Goal: Information Seeking & Learning: Learn about a topic

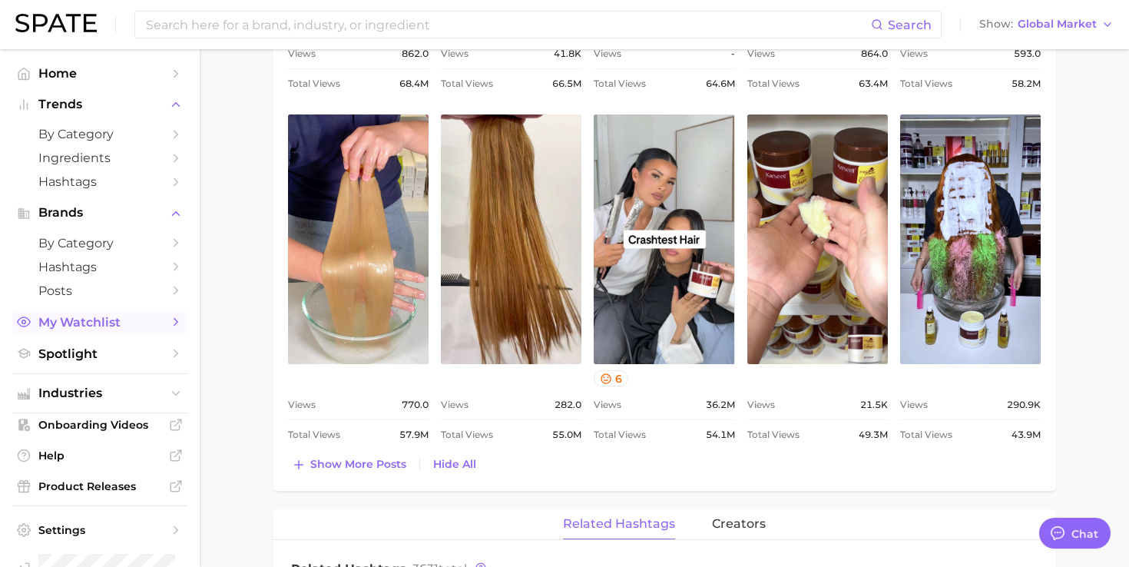
click at [134, 326] on span "My Watchlist" at bounding box center [99, 322] width 123 height 15
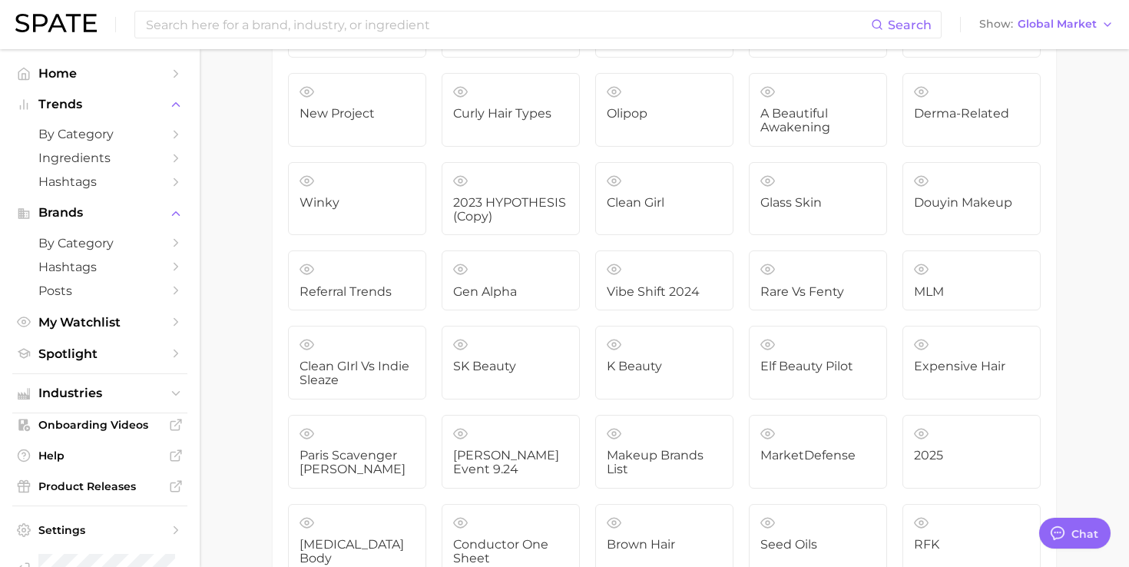
scroll to position [1007, 0]
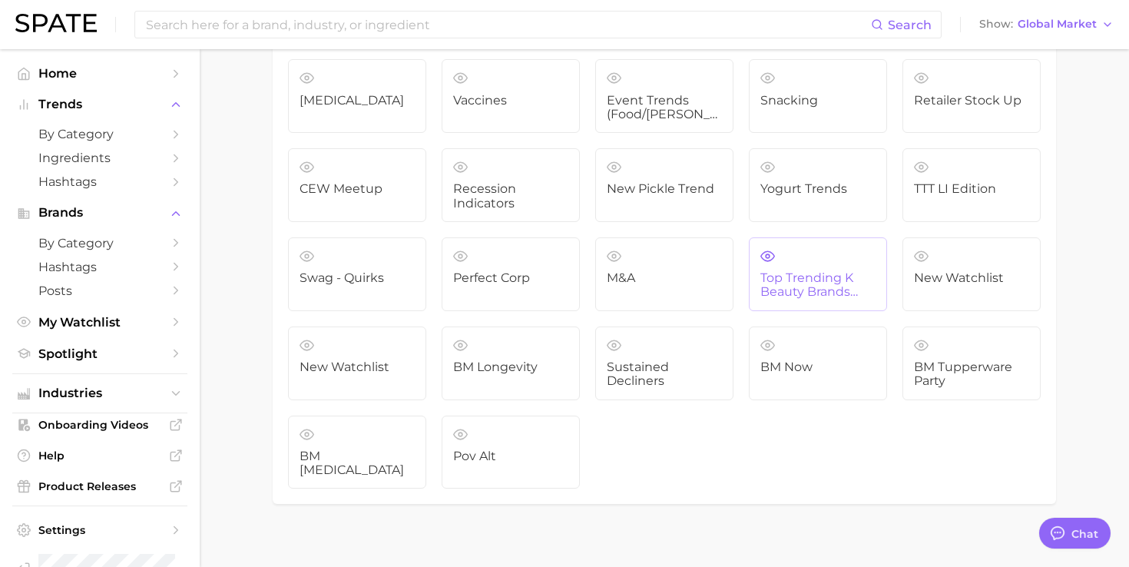
click at [795, 278] on span "Top Trending K Beauty Brands (NIQ x Spate)" at bounding box center [817, 285] width 115 height 28
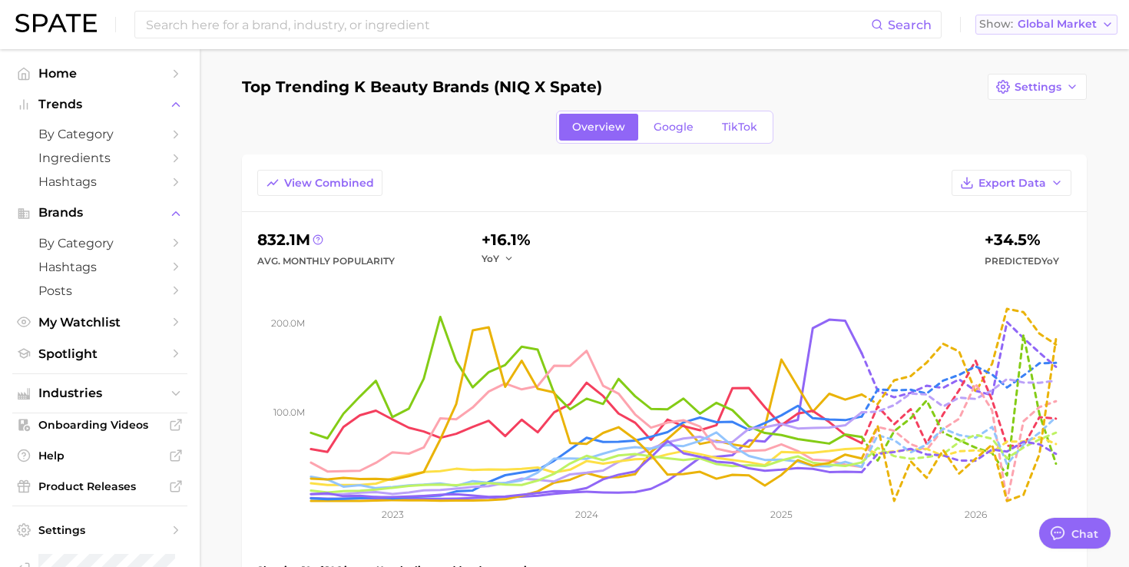
click at [1066, 22] on span "Global Market" at bounding box center [1056, 24] width 79 height 8
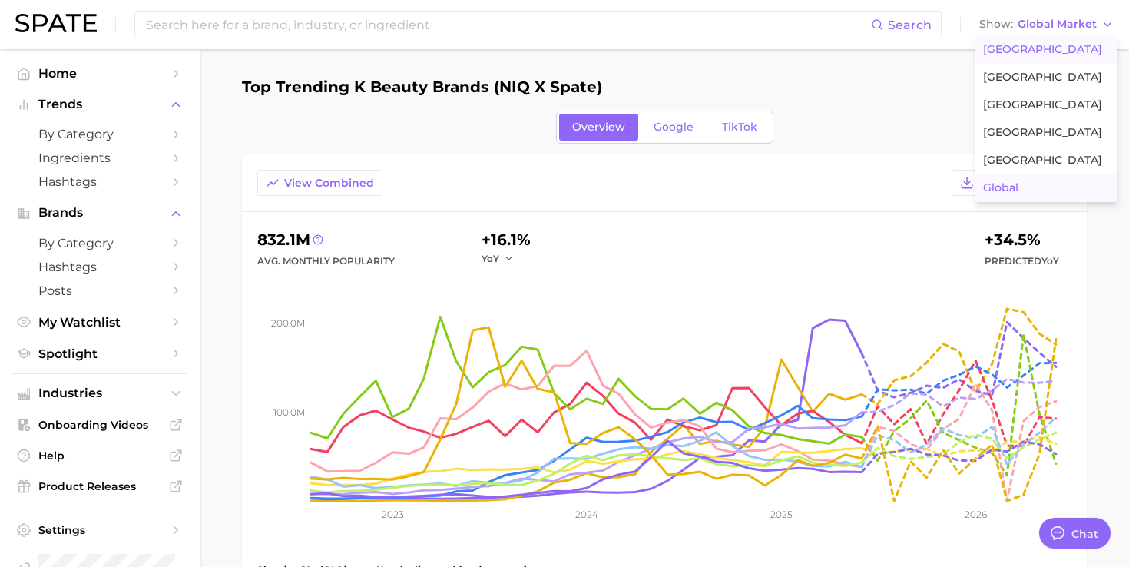
click at [1033, 55] on span "[GEOGRAPHIC_DATA]" at bounding box center [1042, 49] width 119 height 13
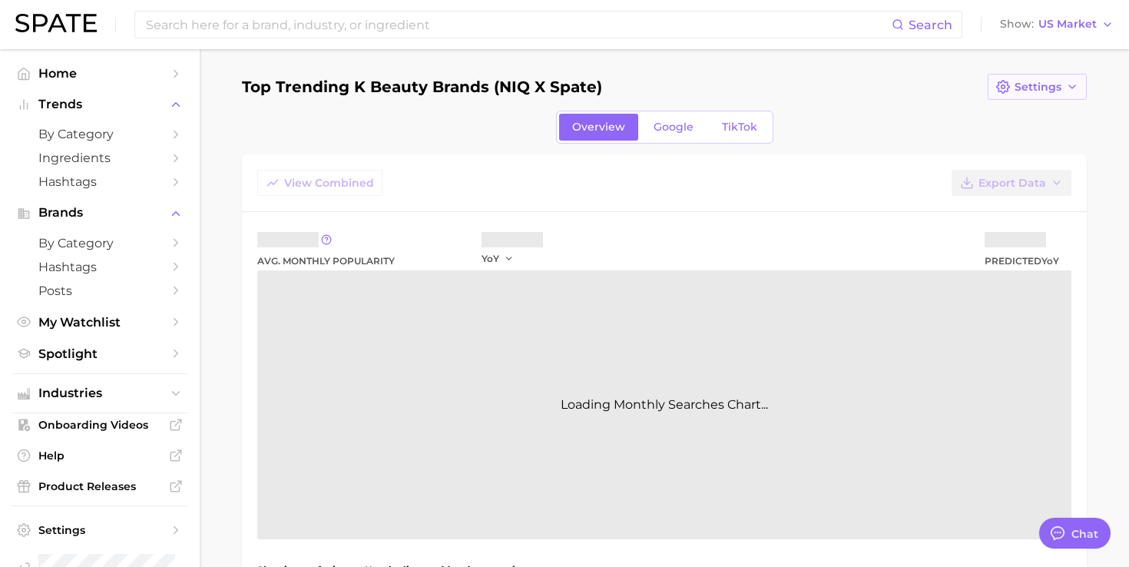
click at [1033, 94] on button "Settings" at bounding box center [1036, 87] width 99 height 26
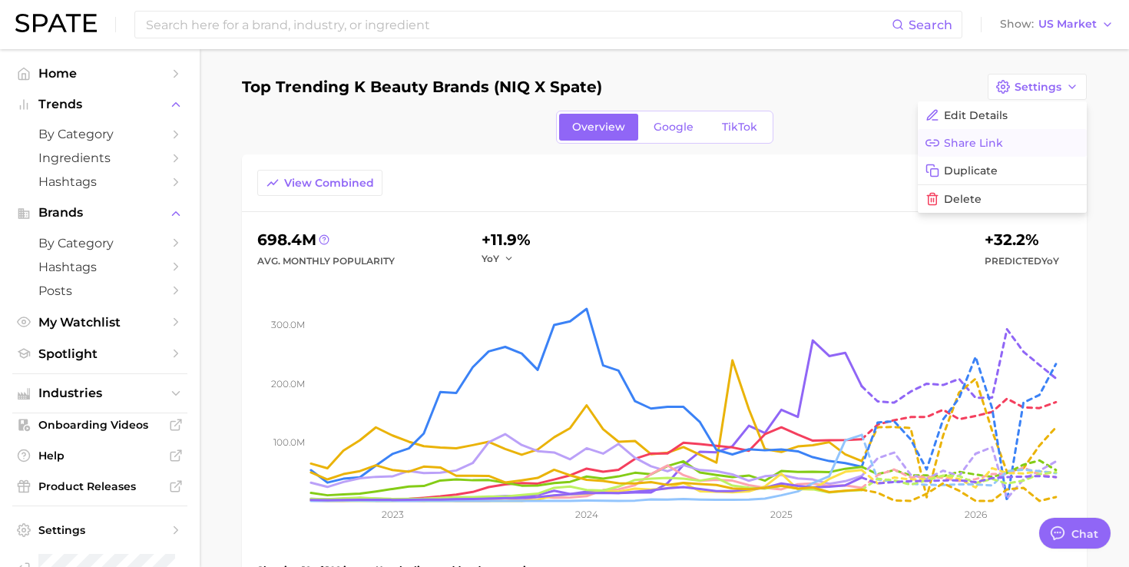
click at [994, 141] on span "Share Link" at bounding box center [973, 143] width 59 height 13
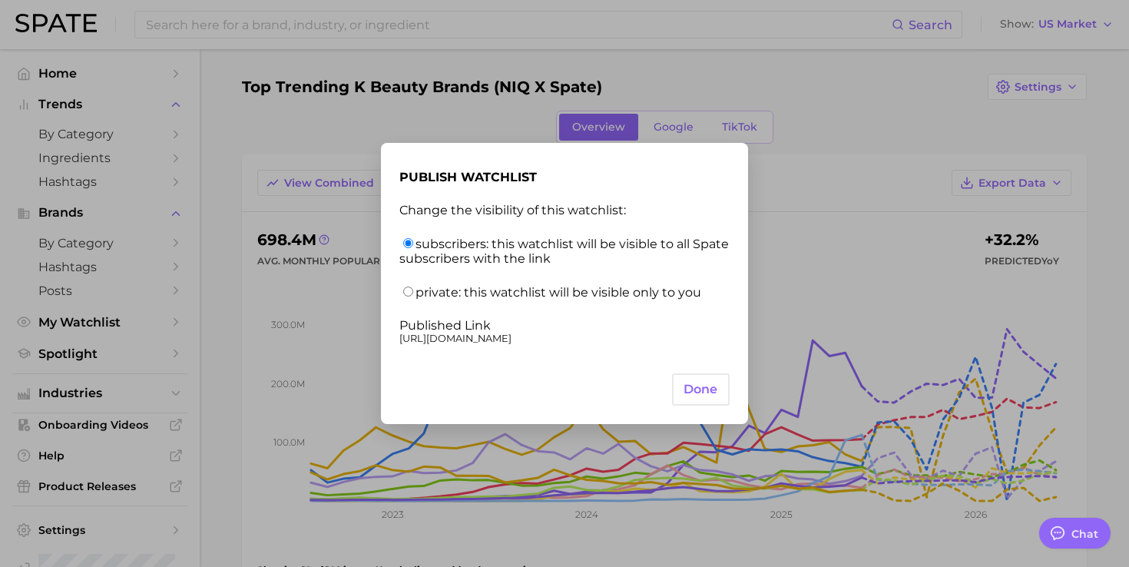
click at [587, 339] on div "[URL][DOMAIN_NAME]" at bounding box center [564, 338] width 330 height 12
copy div "[URL][DOMAIN_NAME]"
click at [699, 394] on button "done" at bounding box center [701, 389] width 58 height 33
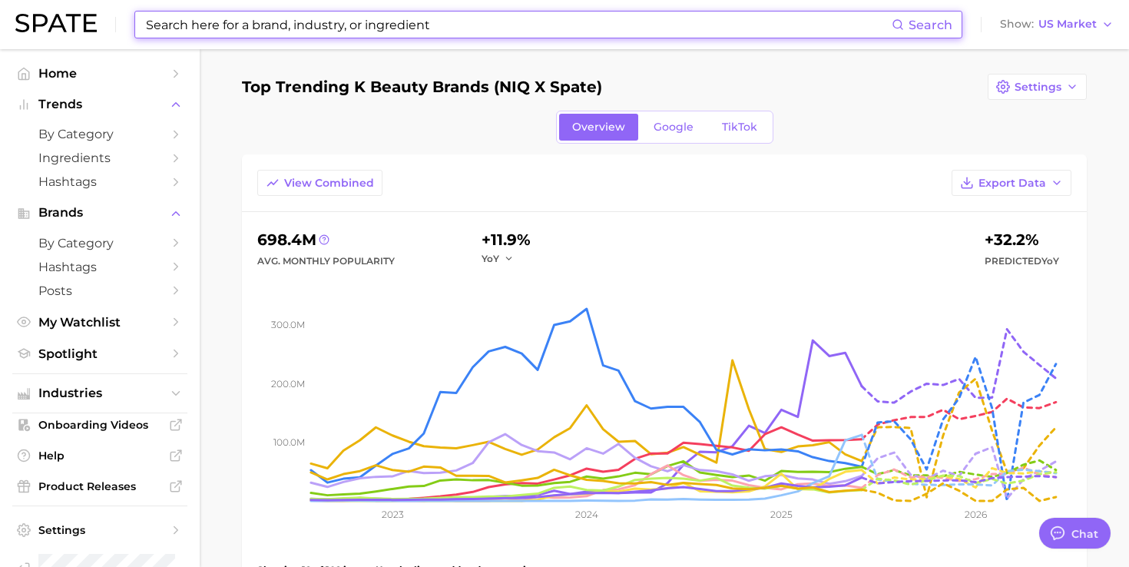
click at [387, 22] on input at bounding box center [517, 25] width 747 height 26
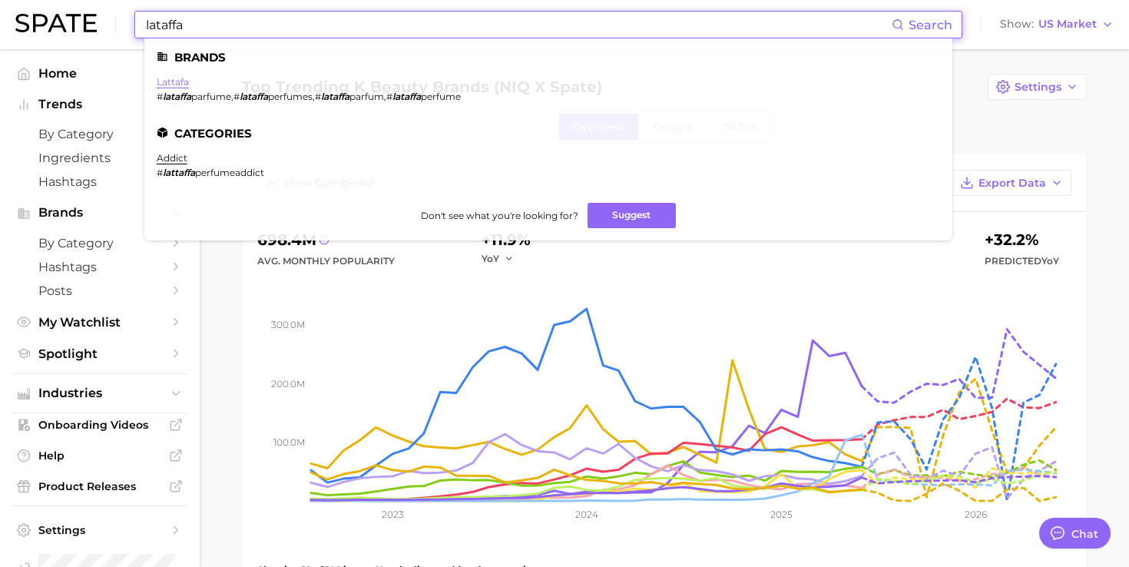
type input "lataffa"
click at [178, 79] on link "lattafa" at bounding box center [173, 82] width 32 height 12
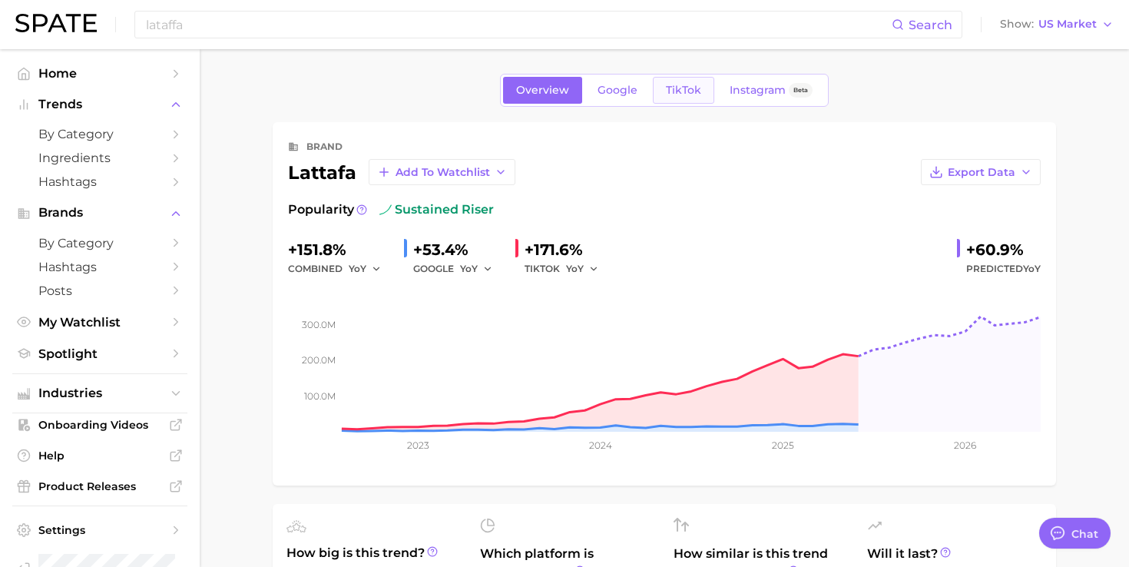
click at [683, 82] on link "TikTok" at bounding box center [683, 90] width 61 height 27
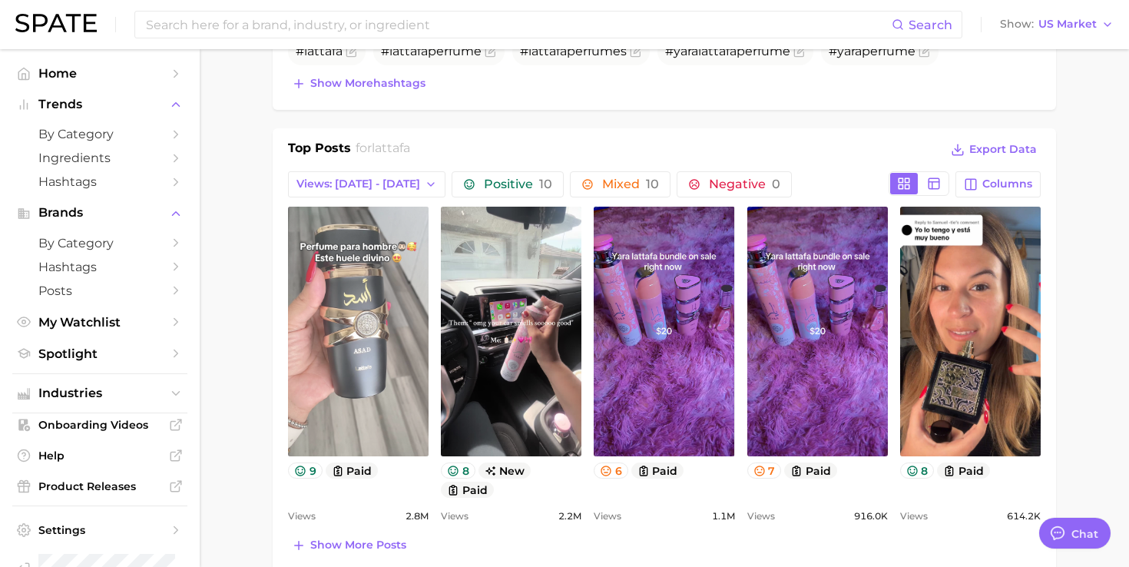
scroll to position [589, 0]
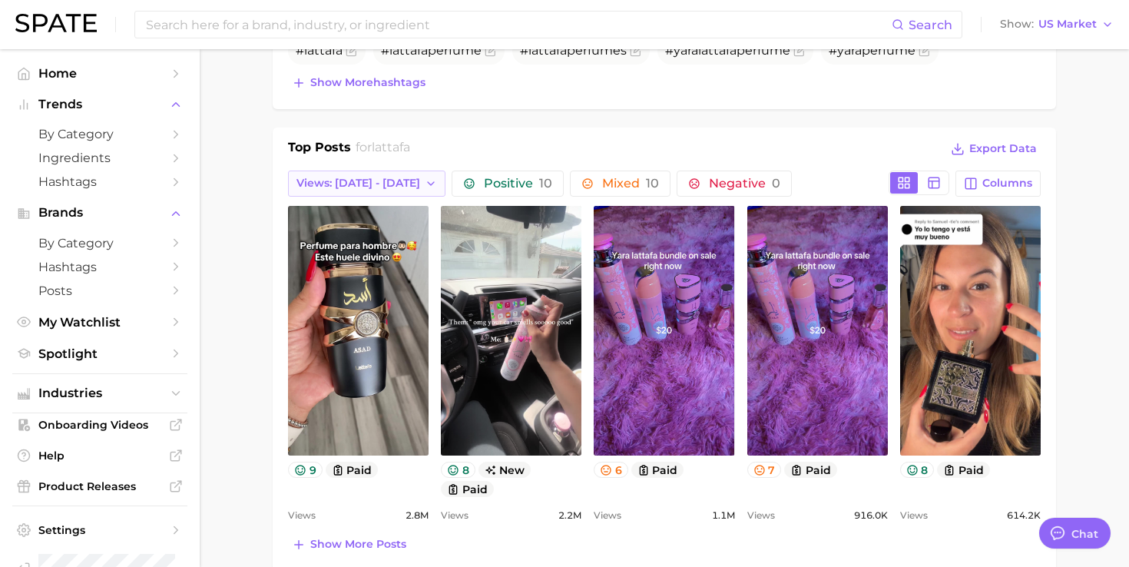
click at [386, 187] on span "Views: [DATE] - [DATE]" at bounding box center [358, 183] width 124 height 13
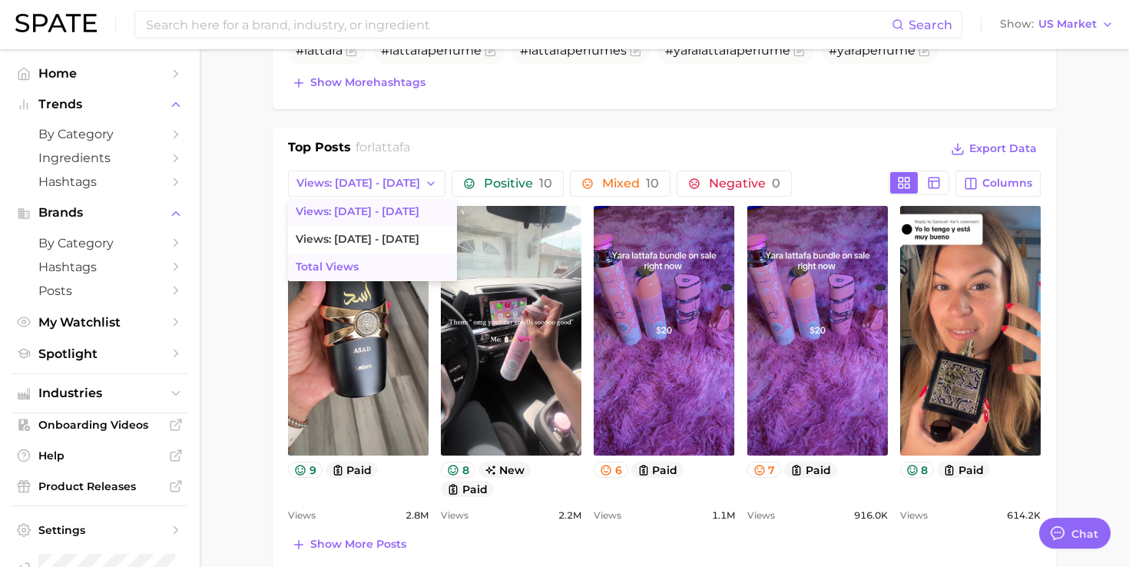
click at [362, 270] on button "Total Views" at bounding box center [372, 267] width 169 height 28
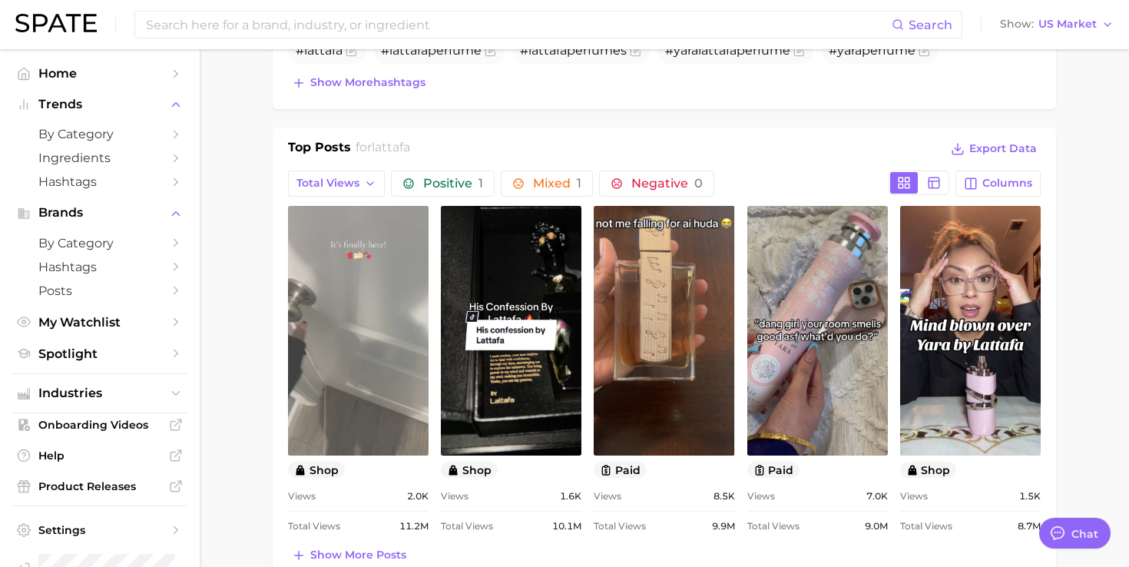
scroll to position [0, 0]
click at [377, 270] on link "view post on TikTok" at bounding box center [358, 331] width 141 height 250
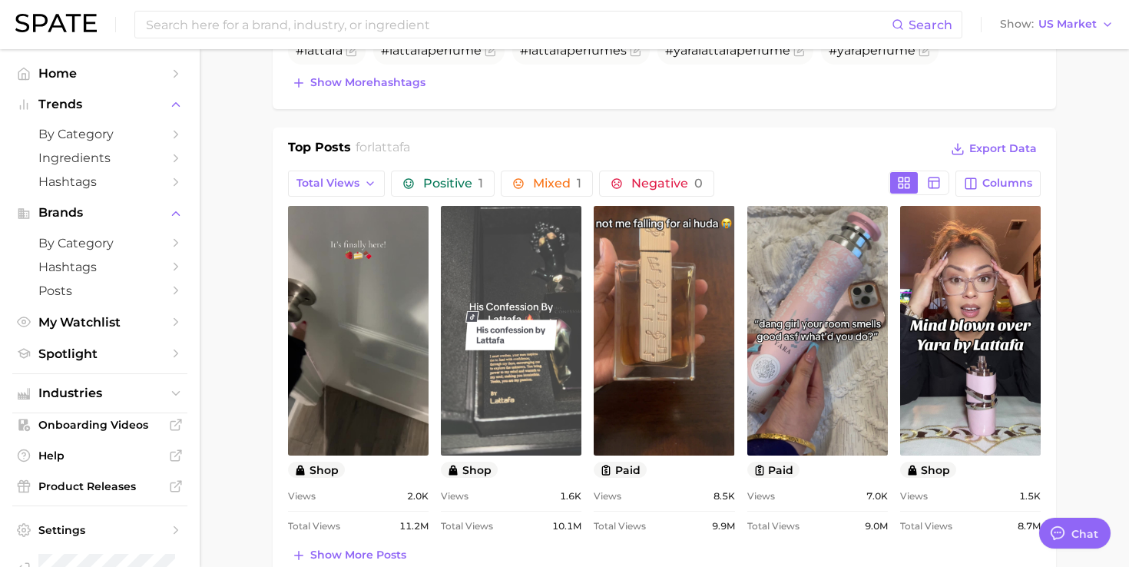
click at [501, 298] on link "view post on TikTok" at bounding box center [511, 331] width 141 height 250
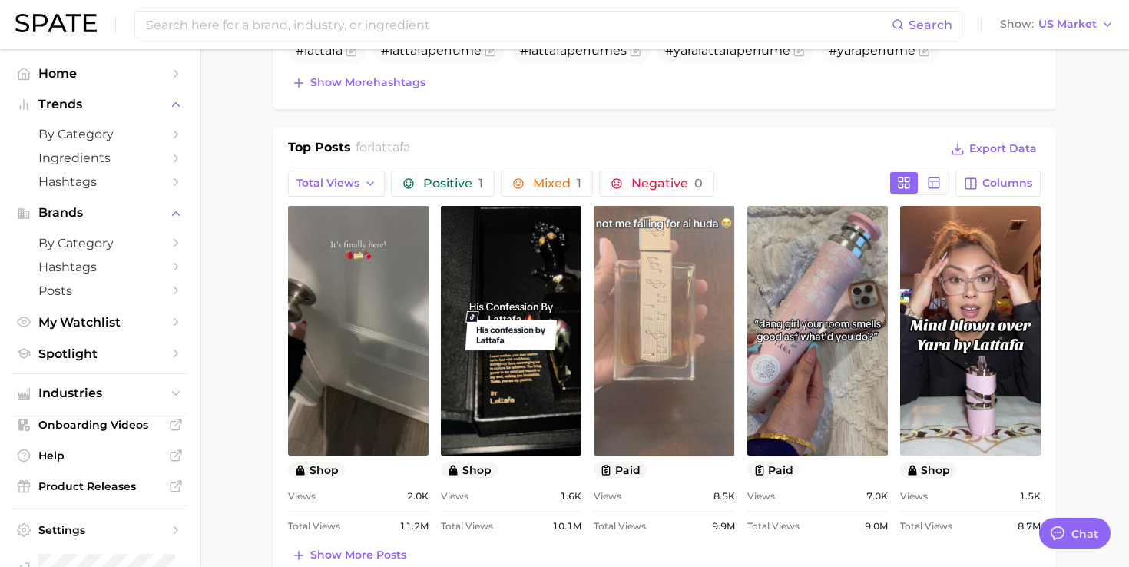
click at [673, 288] on link "view post on TikTok" at bounding box center [663, 331] width 141 height 250
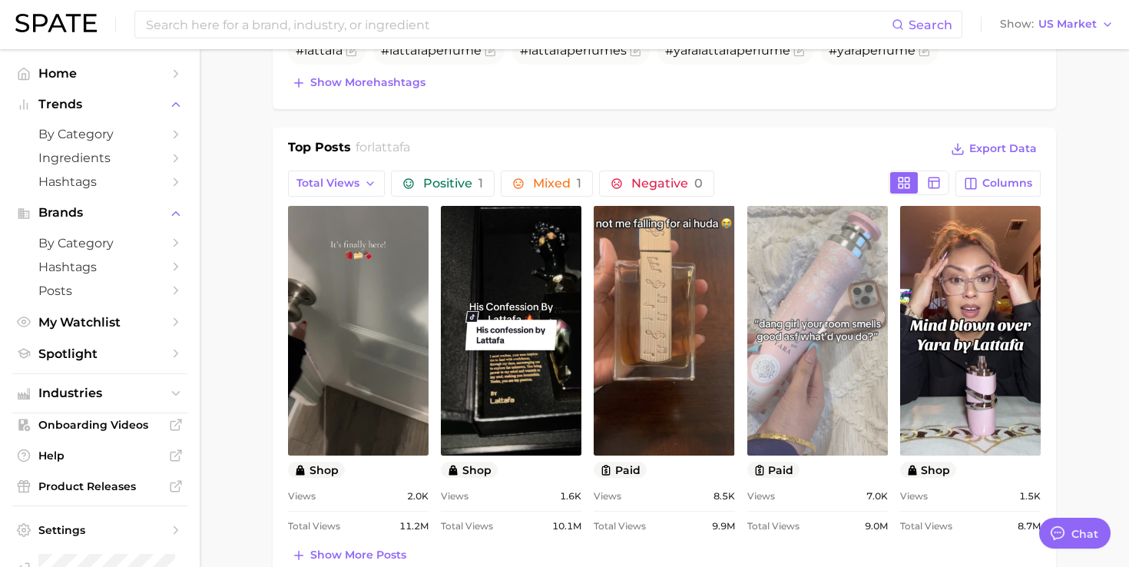
click at [810, 290] on link "view post on TikTok" at bounding box center [817, 331] width 141 height 250
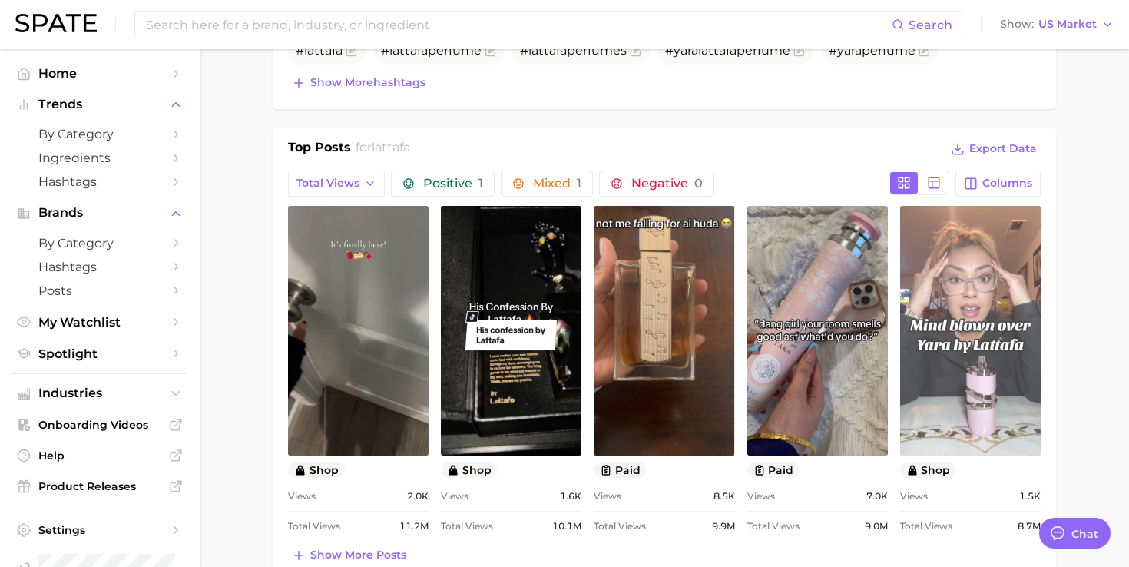
click at [958, 286] on link "view post on TikTok" at bounding box center [970, 331] width 141 height 250
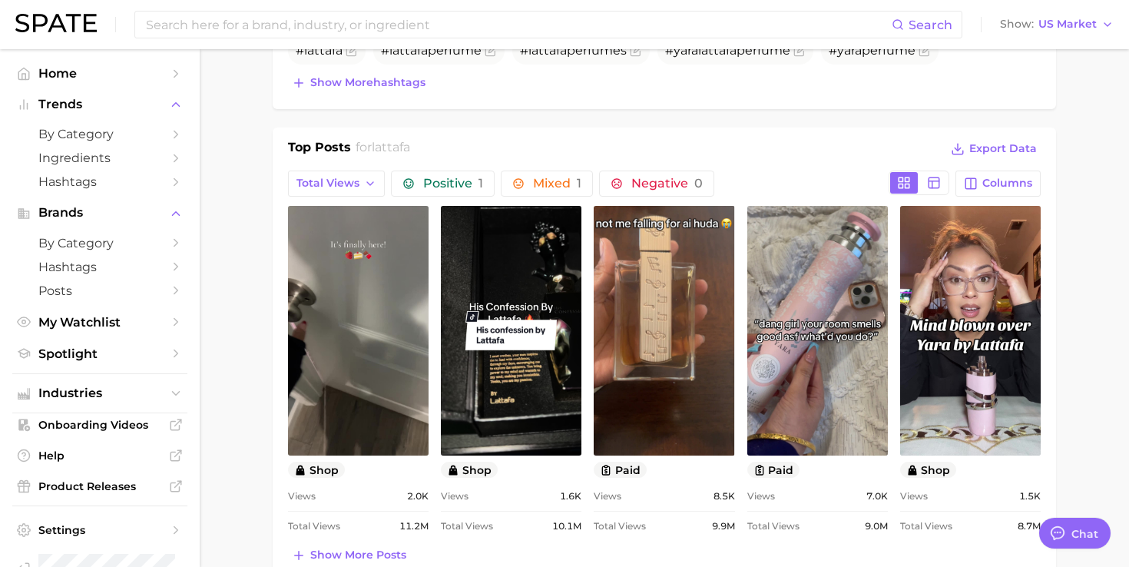
scroll to position [687, 0]
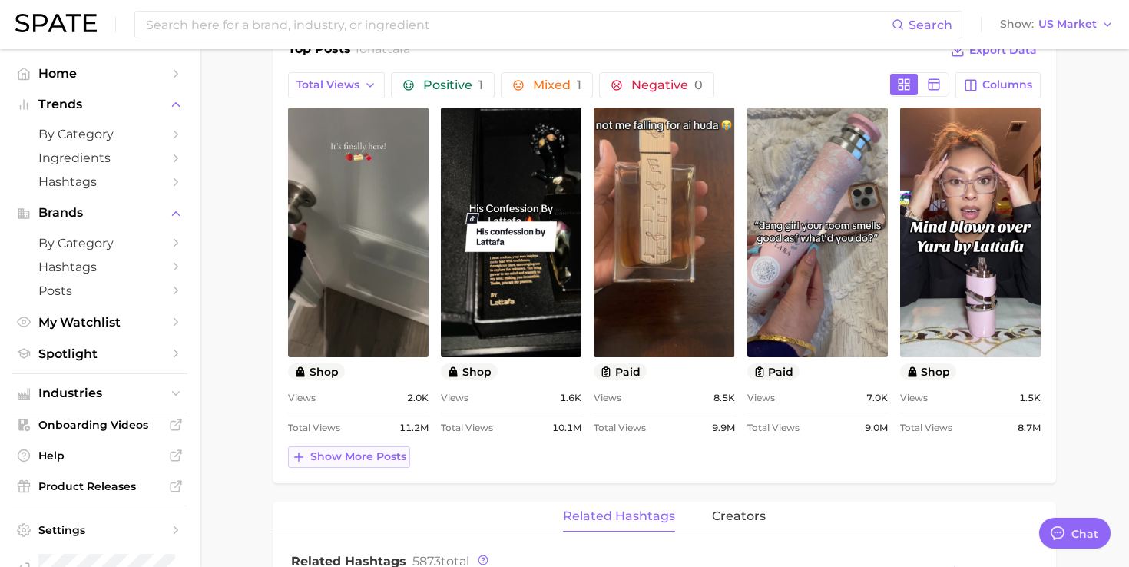
click at [346, 456] on span "Show more posts" at bounding box center [358, 456] width 96 height 13
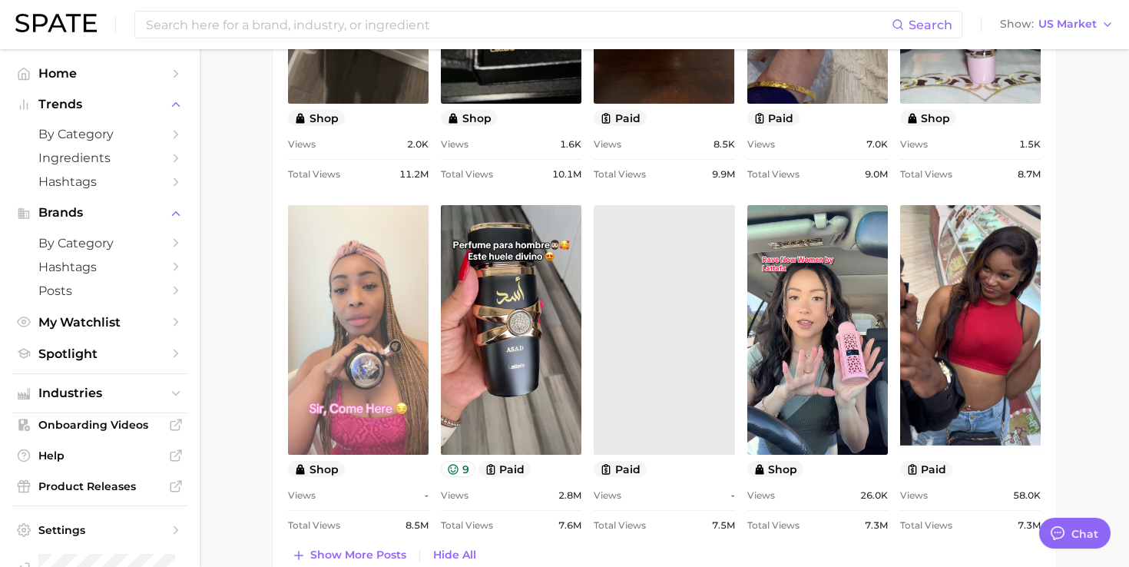
scroll to position [941, 0]
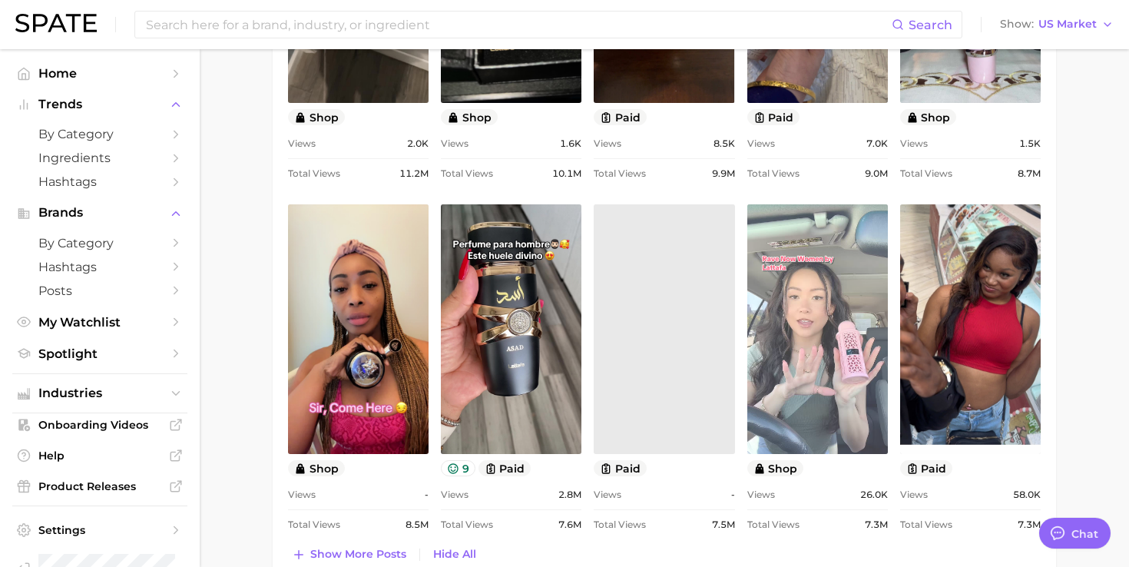
click at [786, 283] on link "view post on TikTok" at bounding box center [817, 329] width 141 height 250
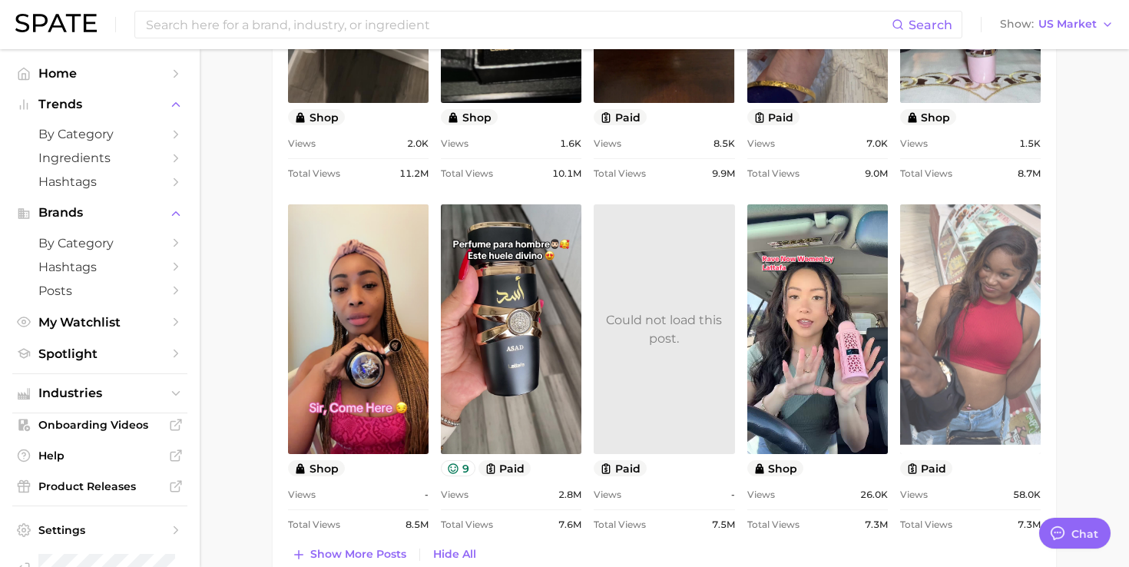
click at [996, 276] on link "view post on TikTok" at bounding box center [970, 329] width 141 height 250
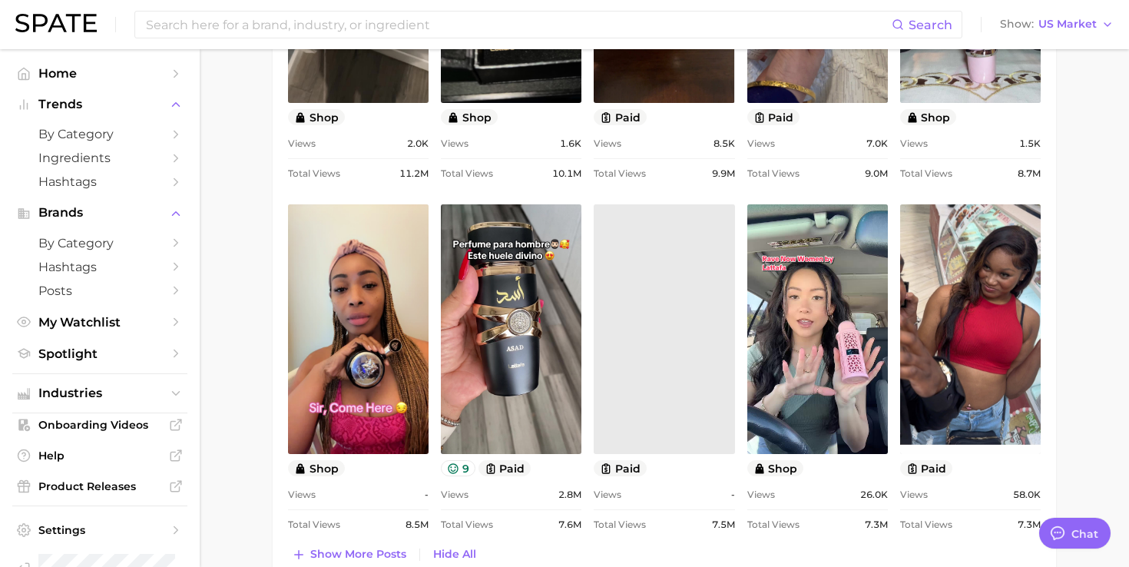
type textarea "x"
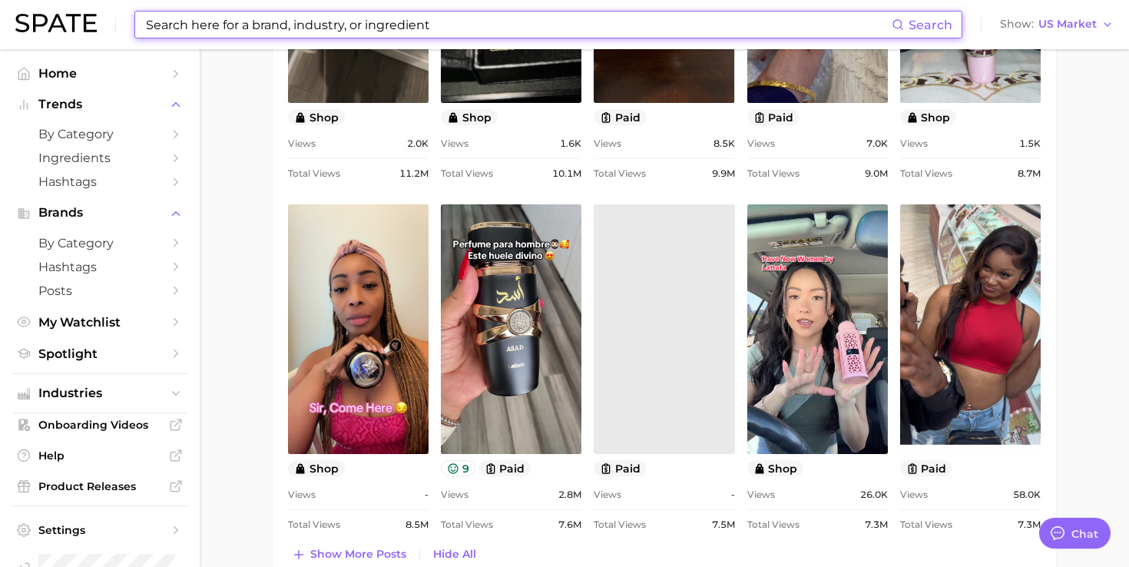
click at [426, 30] on input at bounding box center [517, 25] width 747 height 26
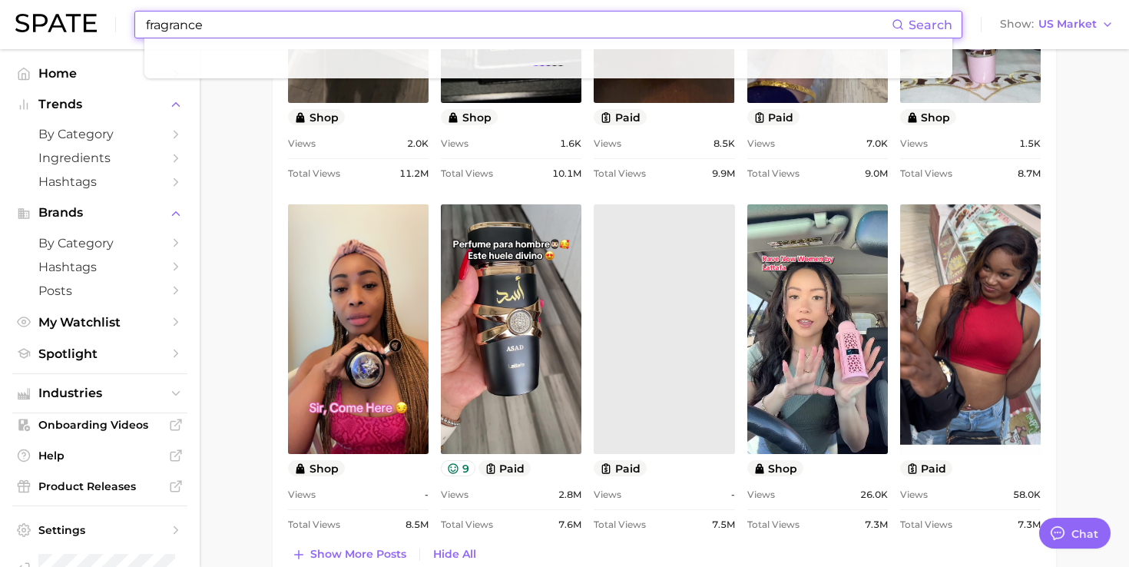
type input "fragrance"
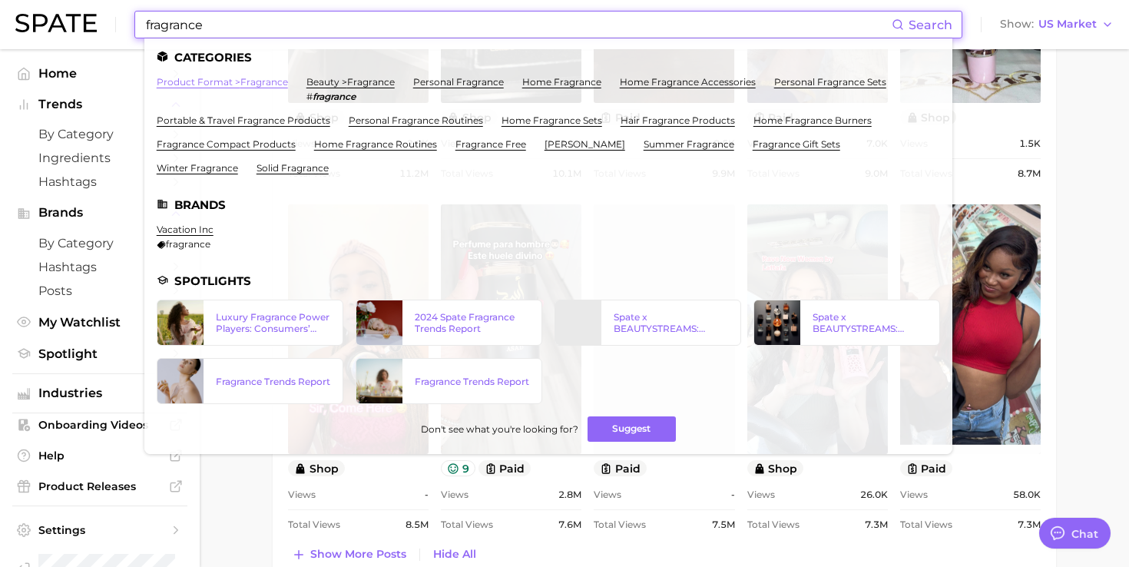
click at [203, 84] on link "product format > fragrance" at bounding box center [222, 82] width 131 height 12
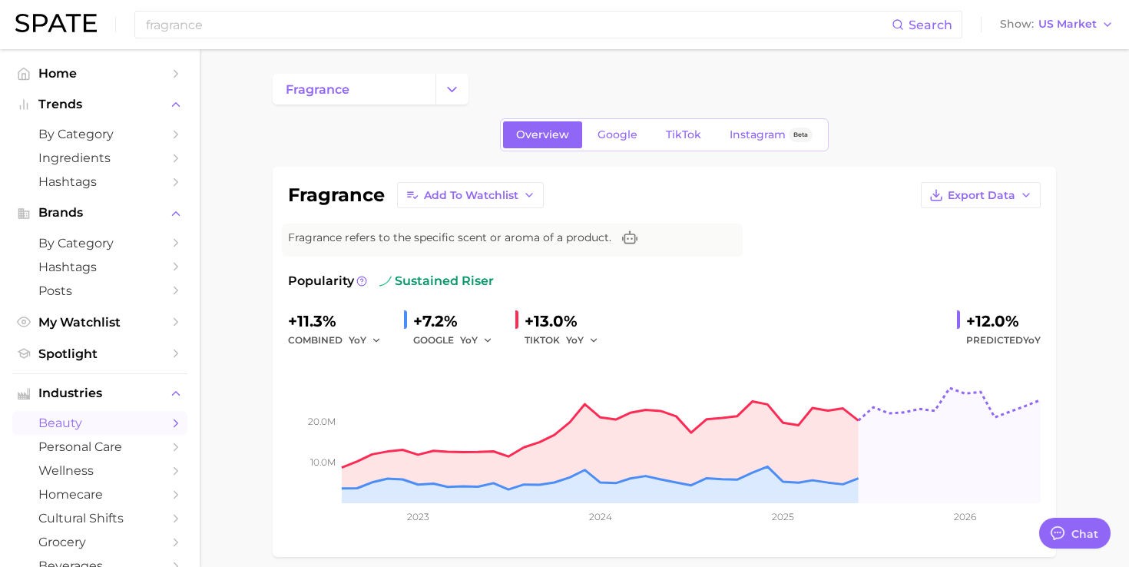
click at [87, 422] on span "beauty" at bounding box center [99, 422] width 123 height 15
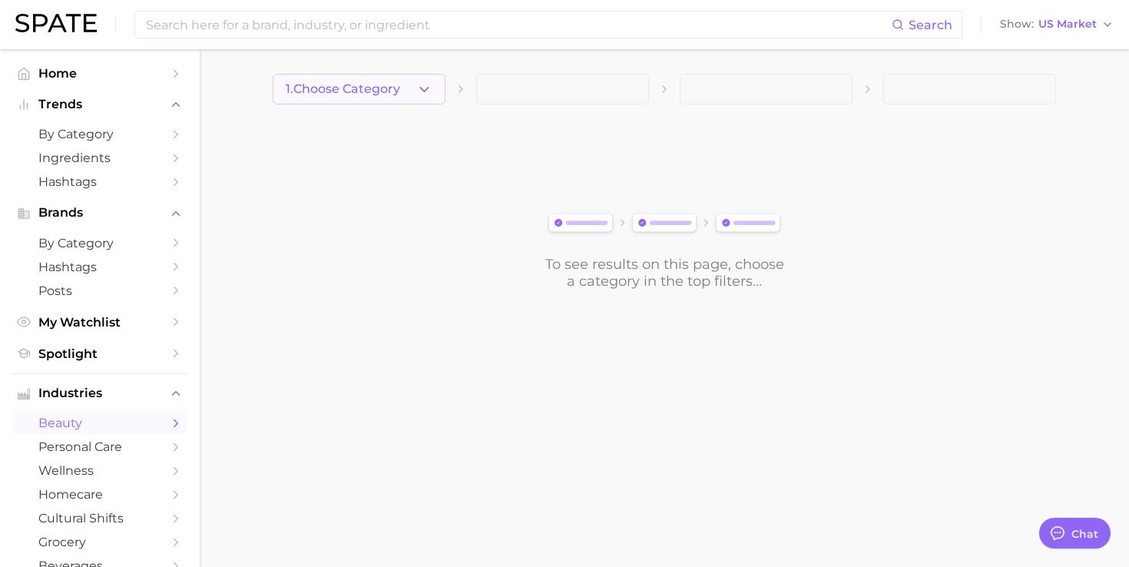
click at [430, 89] on icon "button" at bounding box center [424, 89] width 16 height 16
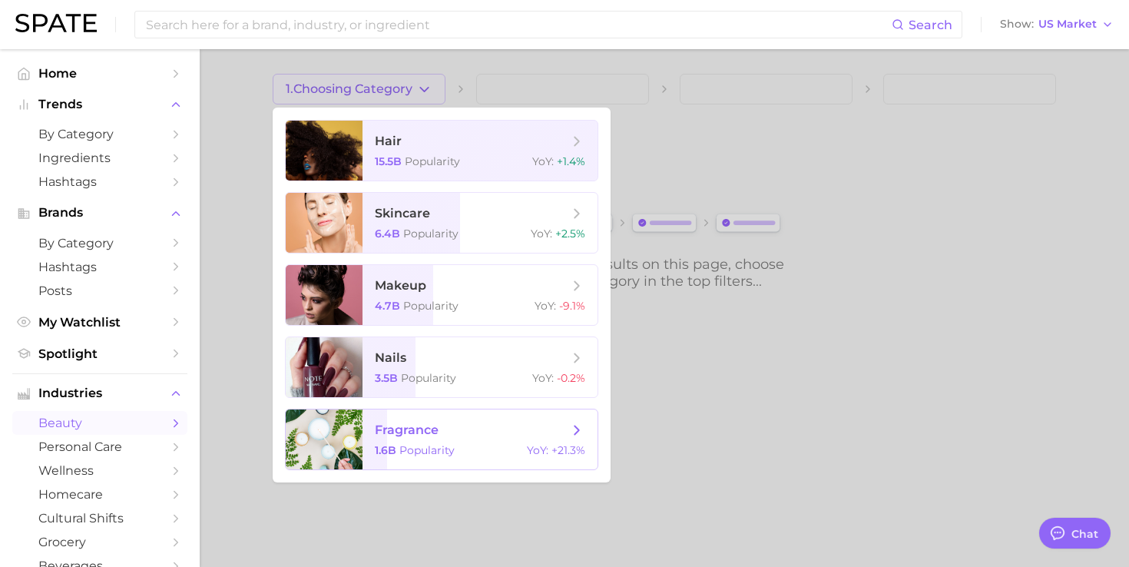
click at [430, 428] on span "fragrance" at bounding box center [407, 429] width 64 height 15
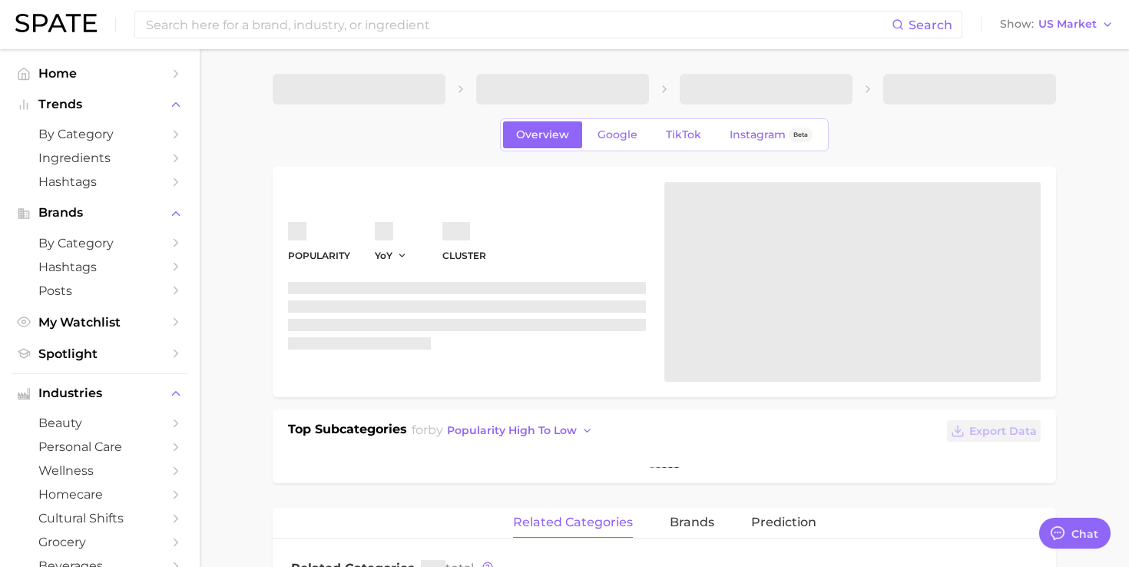
type textarea "x"
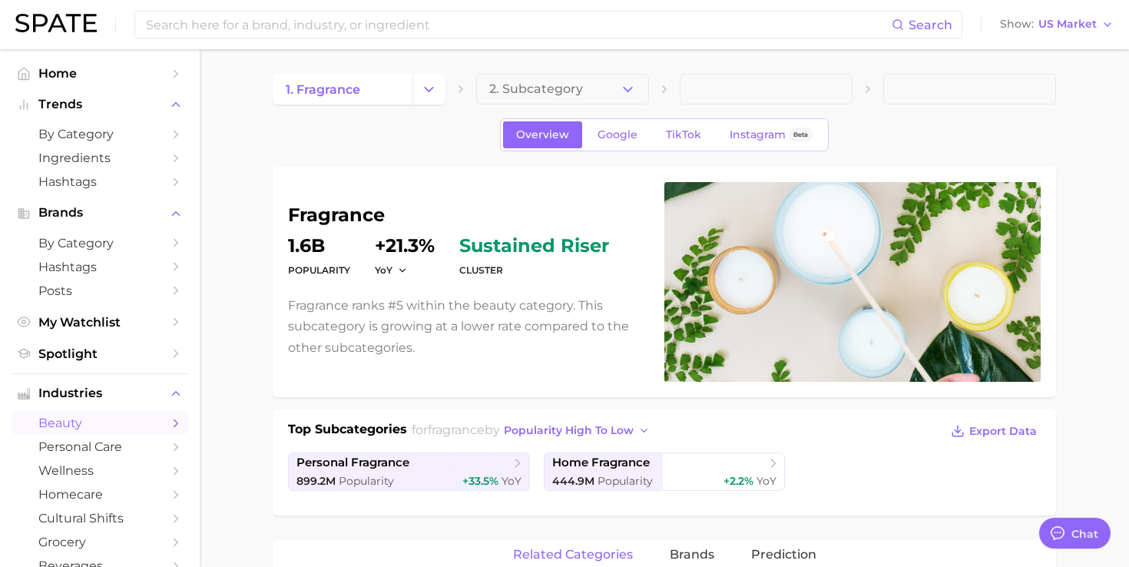
click at [649, 84] on div "1. fragrance 2. Subcategory" at bounding box center [664, 89] width 783 height 31
click at [620, 95] on icon "button" at bounding box center [628, 89] width 16 height 16
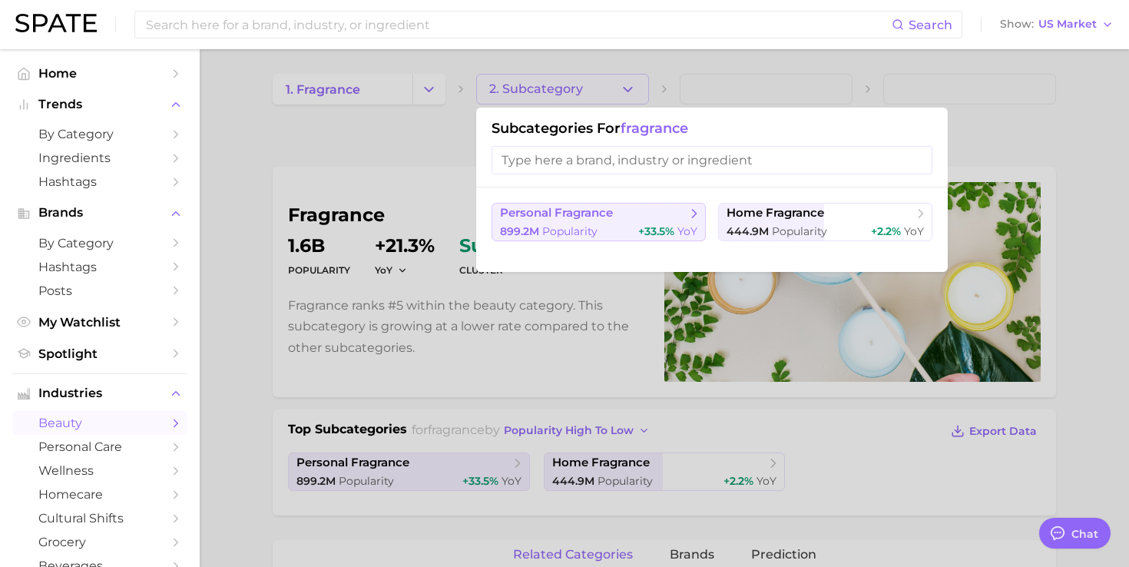
click at [615, 220] on span "personal fragrance" at bounding box center [593, 213] width 187 height 15
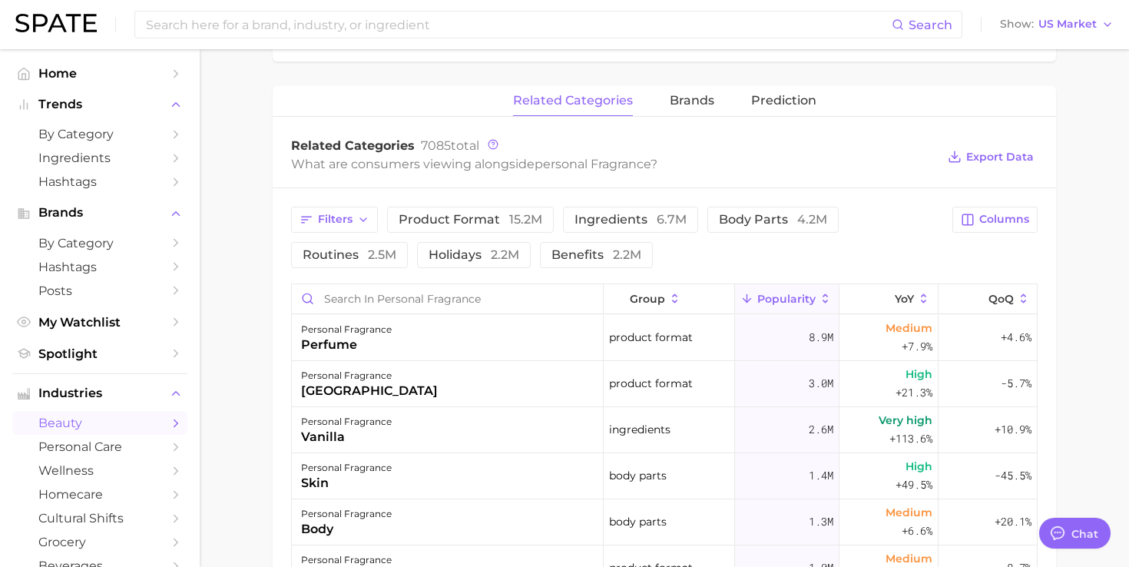
scroll to position [544, 0]
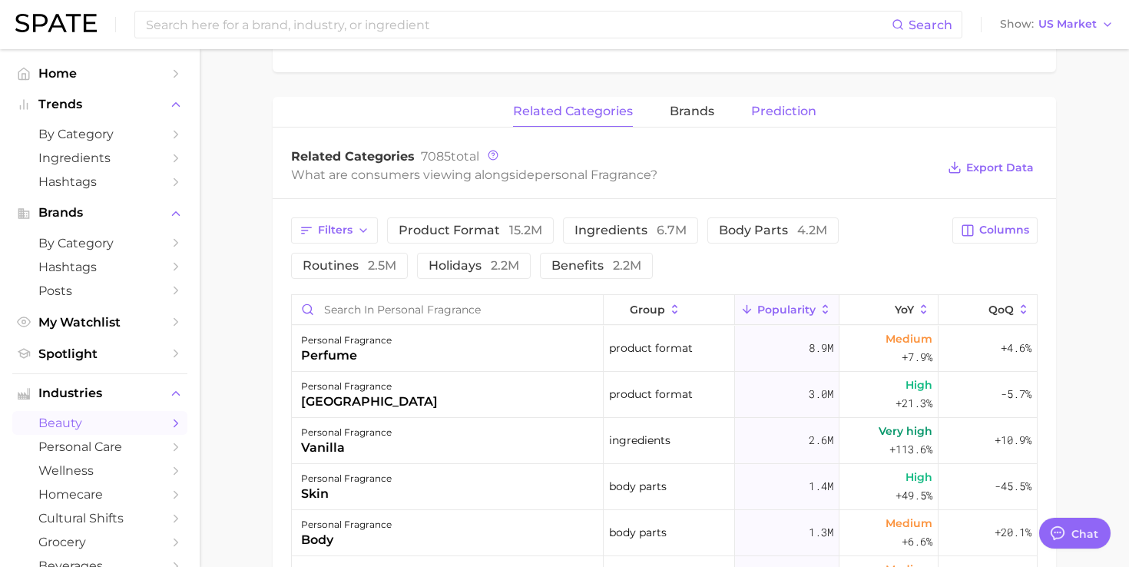
click at [775, 112] on span "Prediction" at bounding box center [783, 111] width 65 height 14
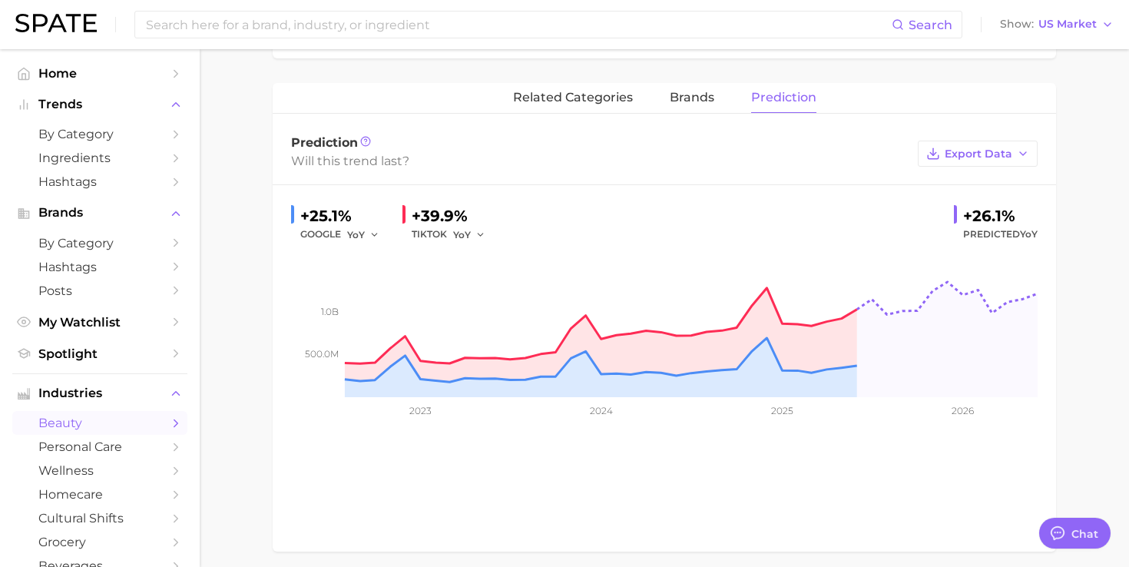
scroll to position [0, 0]
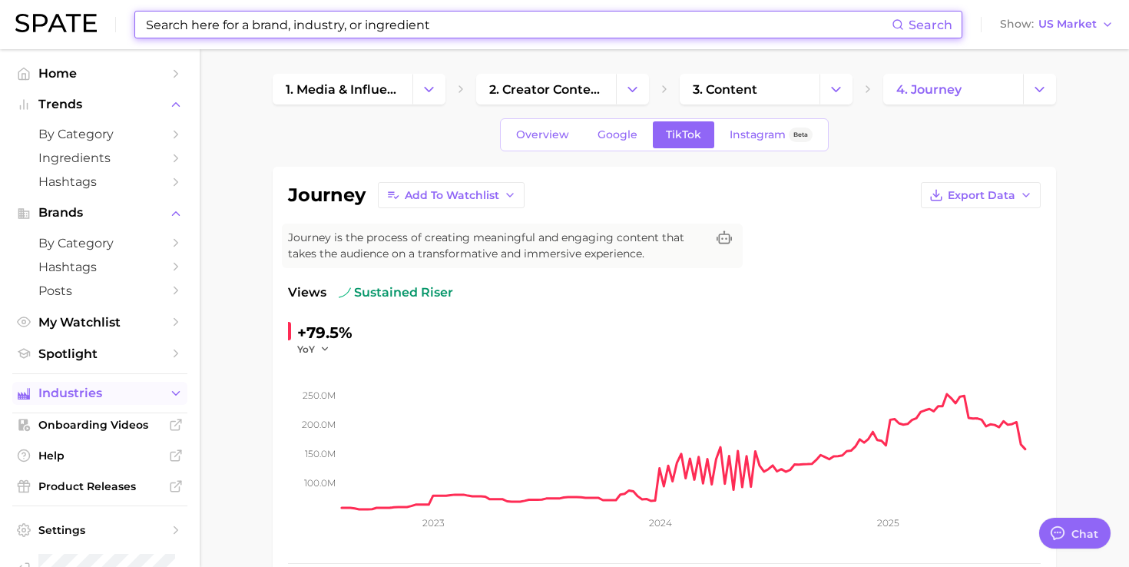
click at [75, 393] on span "Industries" at bounding box center [99, 393] width 123 height 14
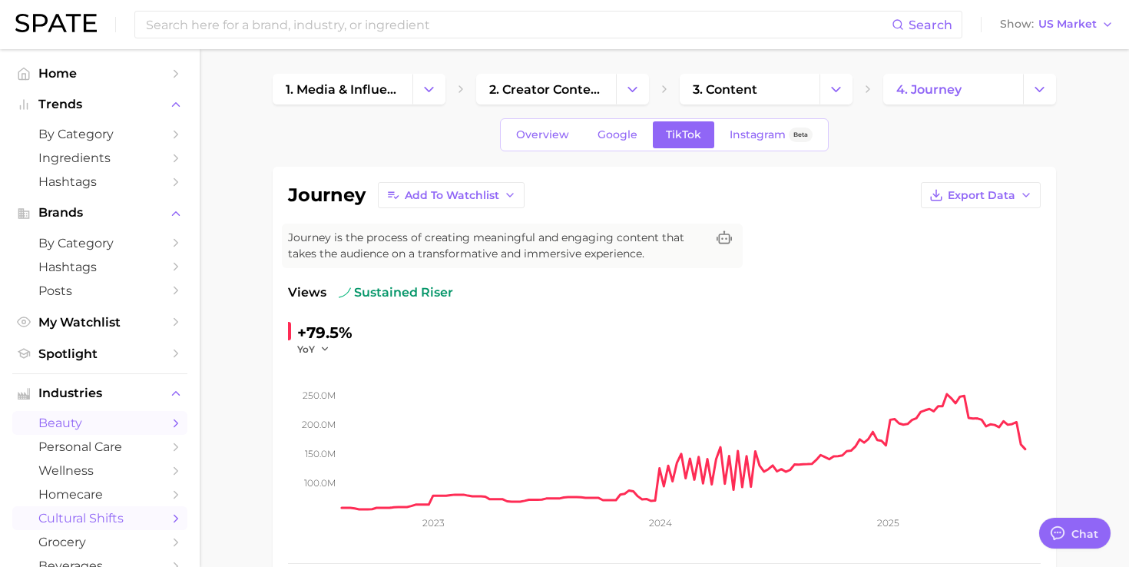
click at [82, 425] on span "beauty" at bounding box center [99, 422] width 123 height 15
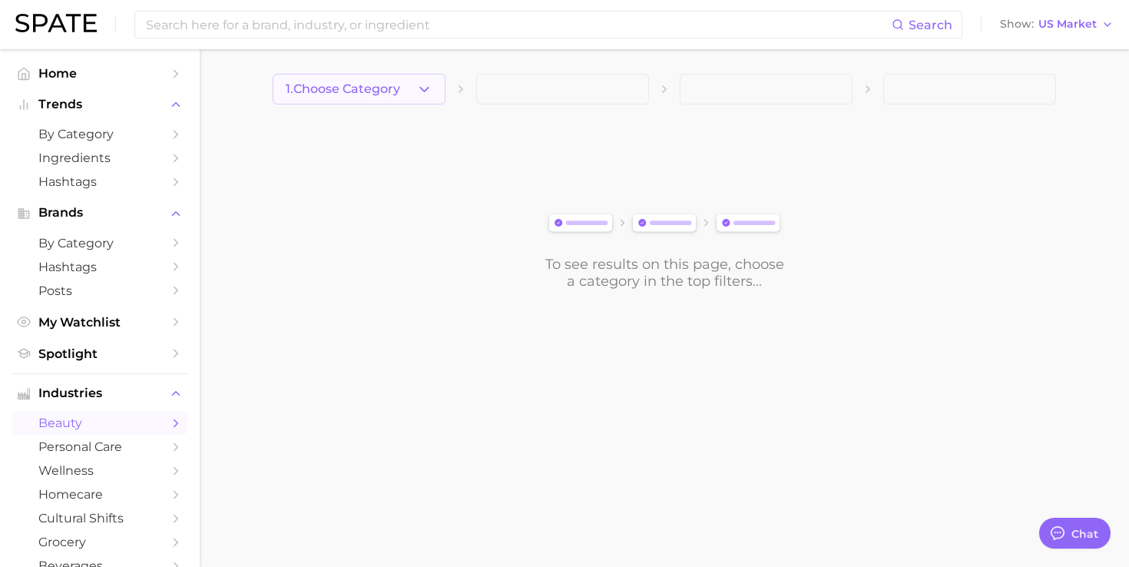
click at [422, 86] on icon "button" at bounding box center [424, 89] width 16 height 16
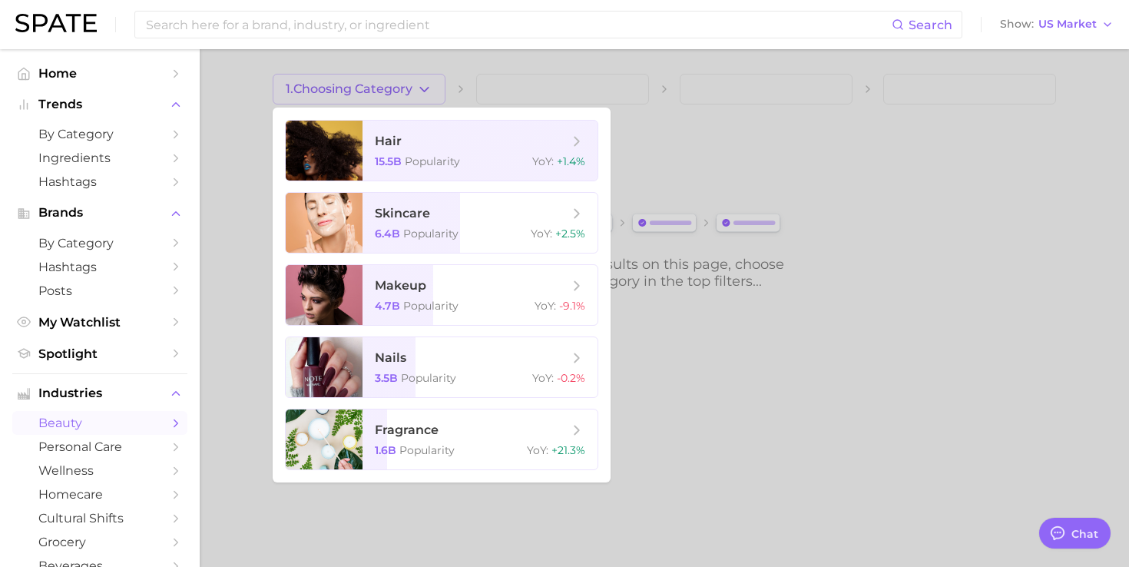
click at [381, 329] on ul "hair 15.5b Popularity YoY : +1.4% skincare 6.4b Popularity YoY : +2.5% makeup 4…" at bounding box center [442, 294] width 338 height 375
click at [395, 296] on span "makeup 4.7b Popularity YoY : -9.1%" at bounding box center [479, 295] width 235 height 60
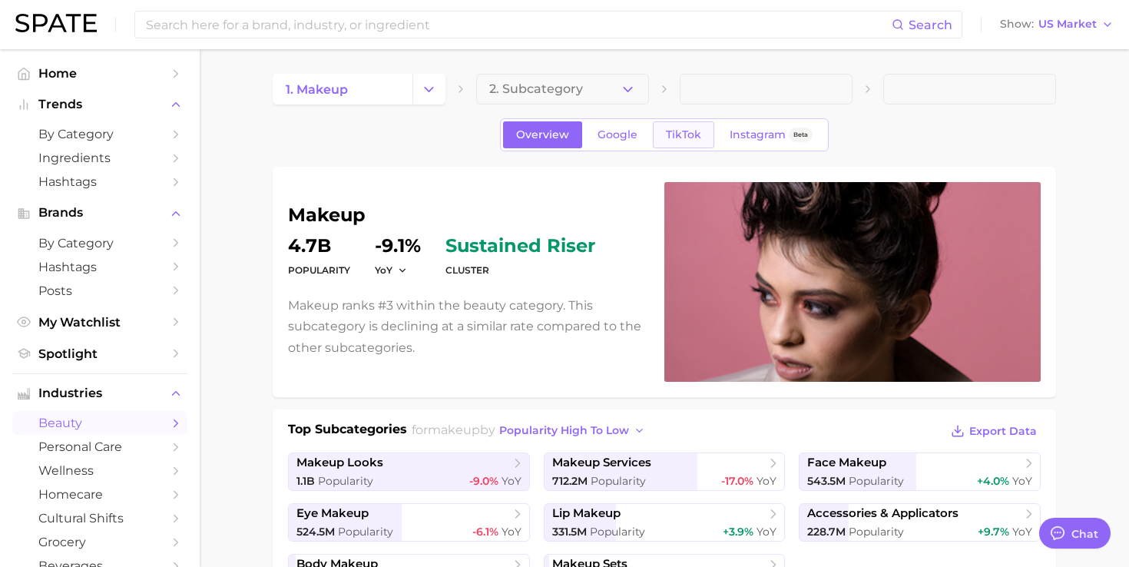
click at [674, 140] on span "TikTok" at bounding box center [683, 134] width 35 height 13
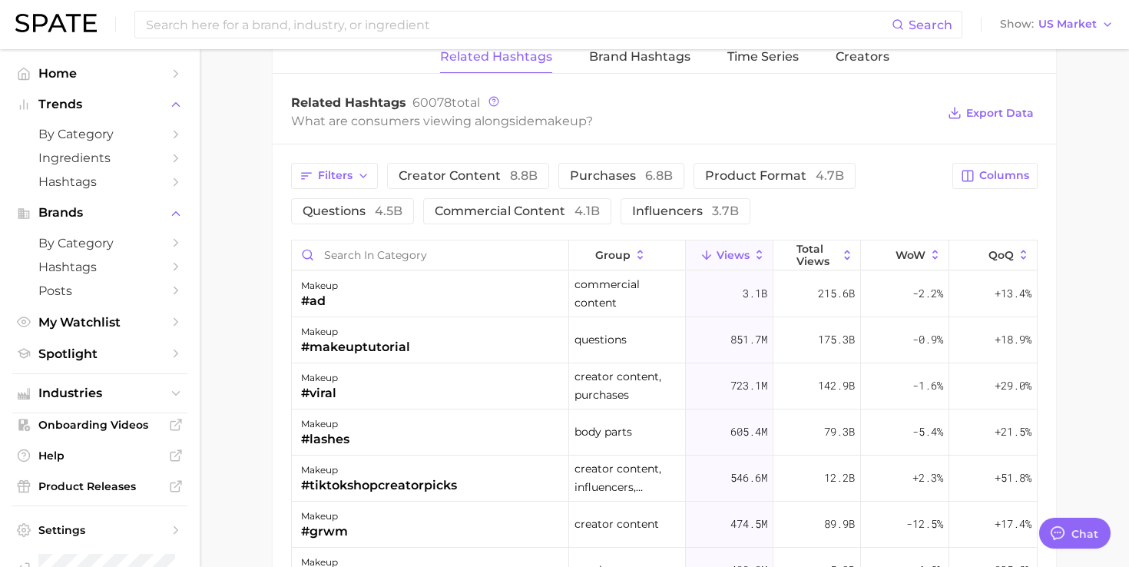
scroll to position [1171, 0]
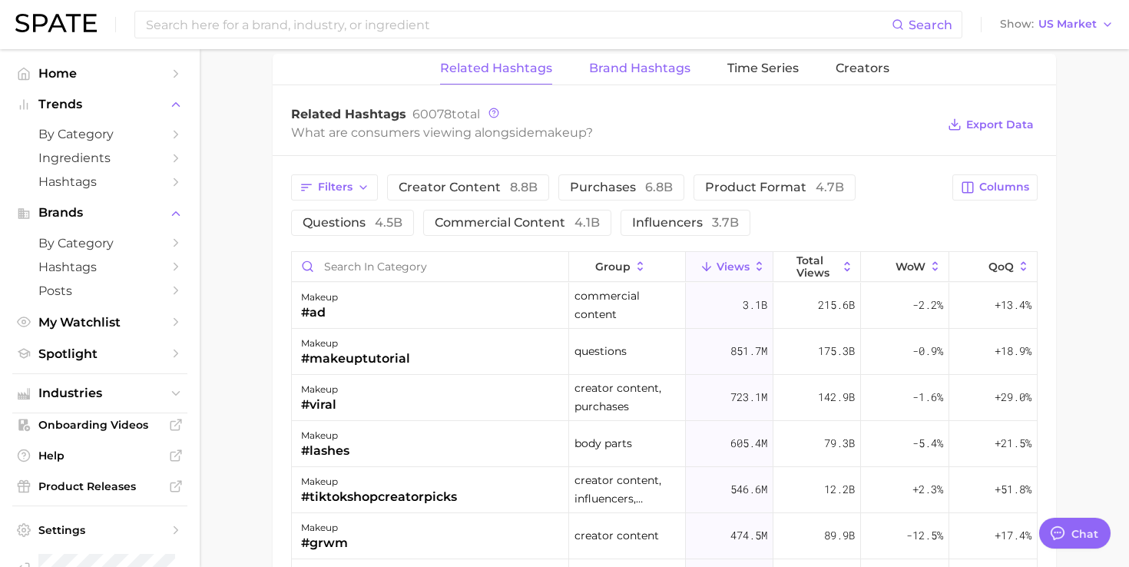
click at [662, 69] on span "Brand Hashtags" at bounding box center [639, 68] width 101 height 14
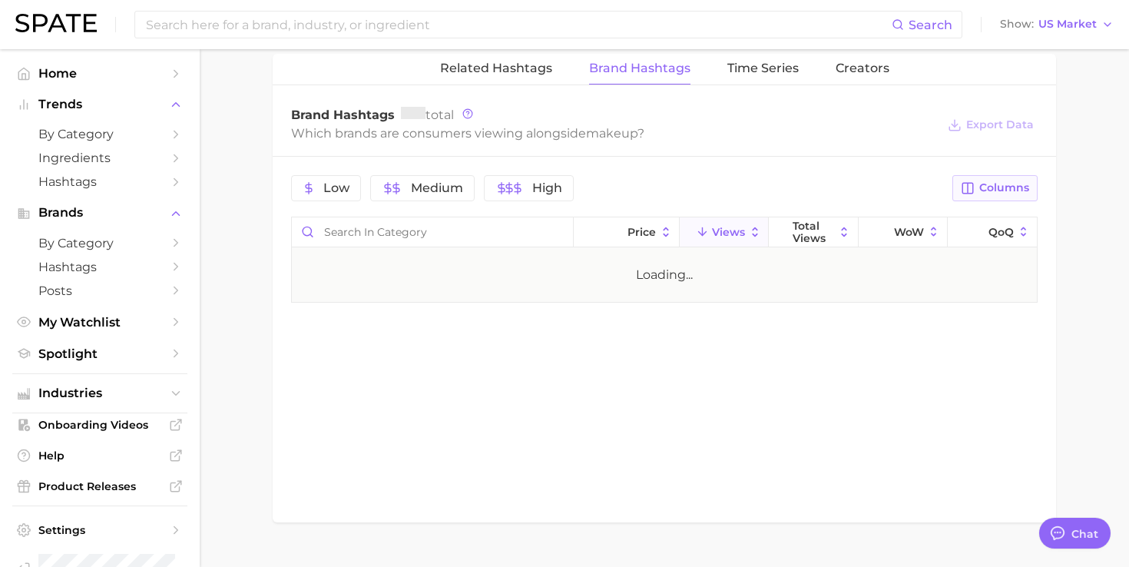
click at [987, 196] on button "Columns" at bounding box center [994, 188] width 85 height 26
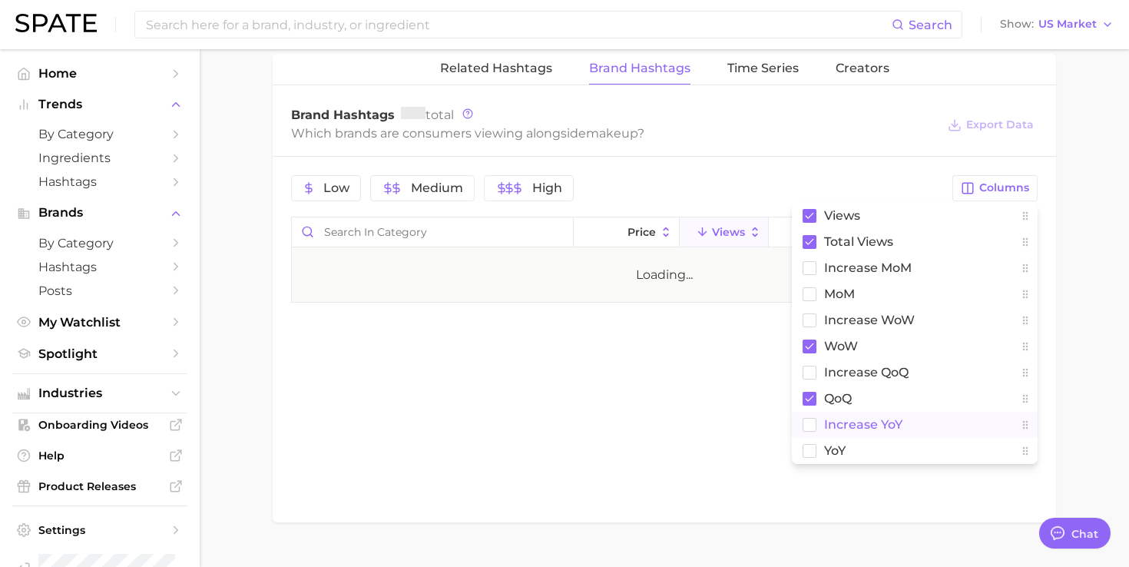
click at [855, 425] on span "increase YoY" at bounding box center [863, 424] width 78 height 13
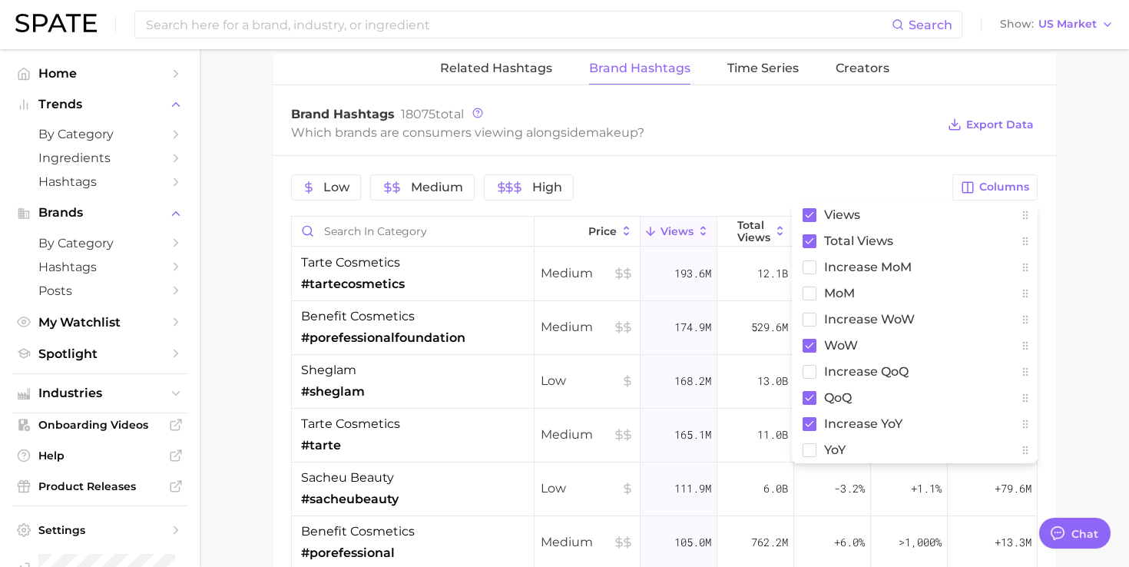
click at [841, 149] on div "Brand Hashtags 18075 total Which brands are consumers viewing alongside makeup …" at bounding box center [664, 124] width 783 height 61
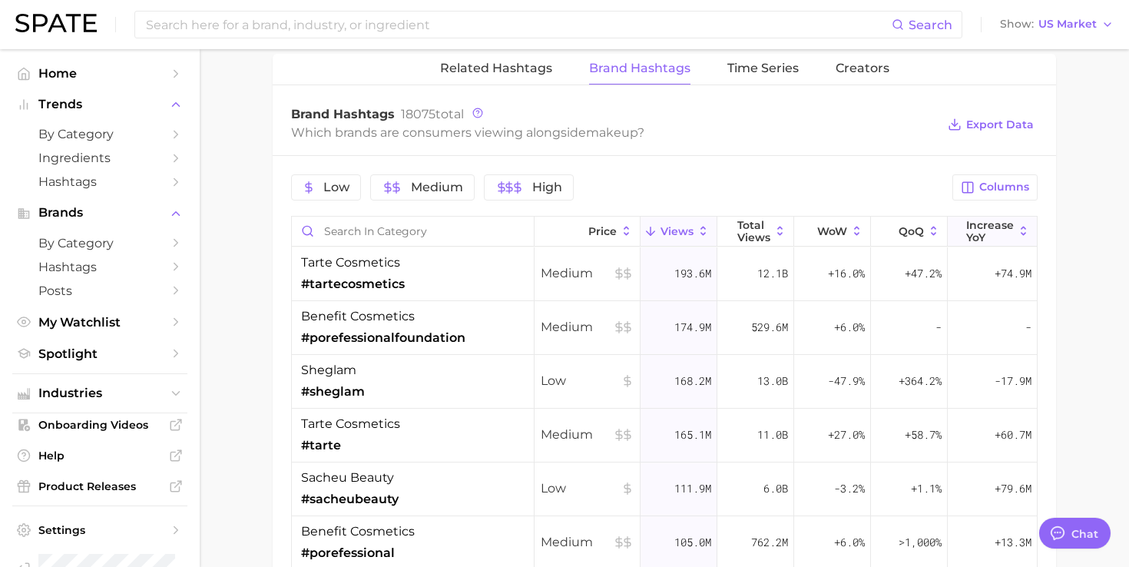
click at [1010, 220] on span "increase YoY" at bounding box center [990, 231] width 48 height 25
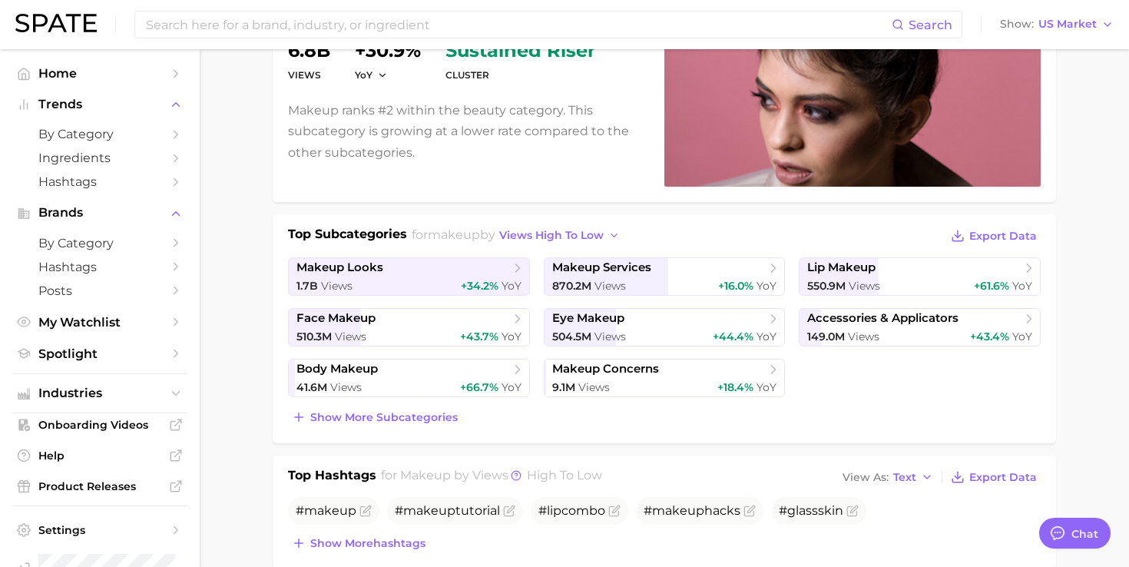
scroll to position [0, 0]
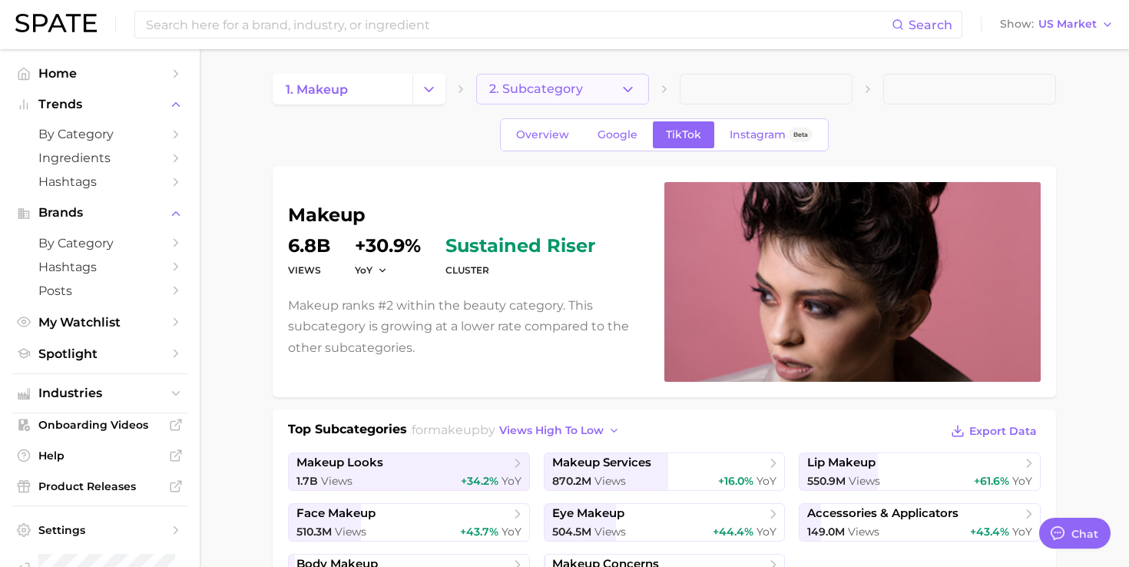
click at [622, 91] on icon "button" at bounding box center [628, 89] width 16 height 16
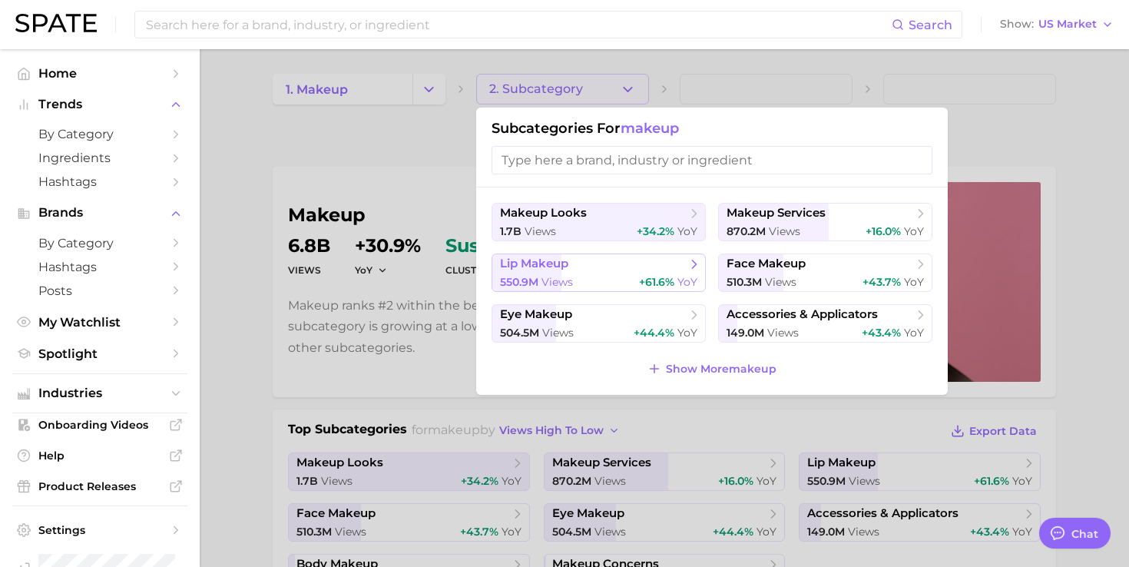
click at [611, 273] on button "lip makeup 550.9m views +61.6% YoY" at bounding box center [598, 272] width 214 height 38
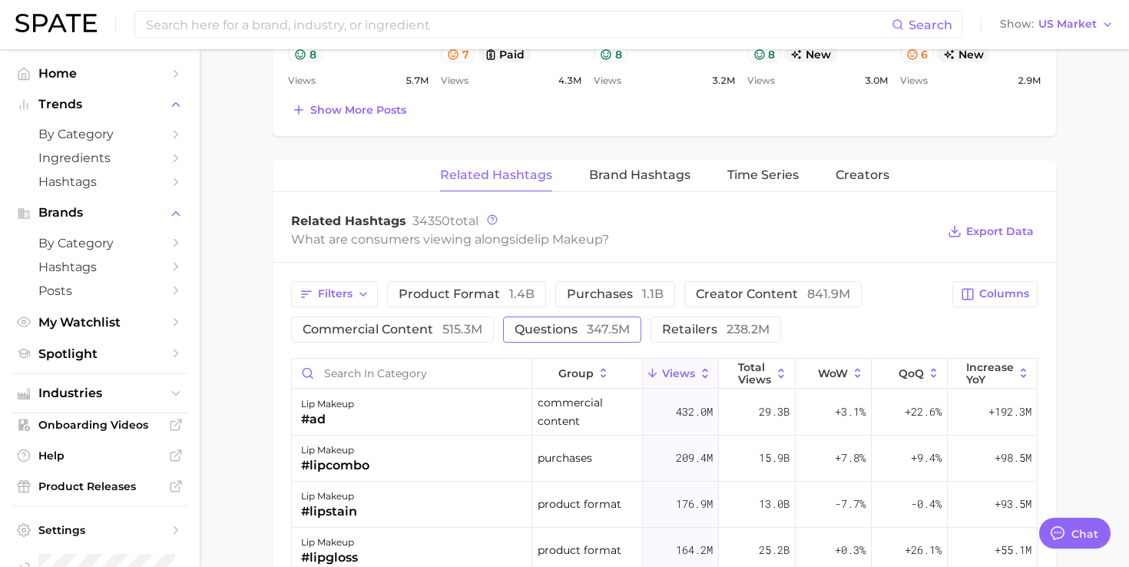
scroll to position [1033, 0]
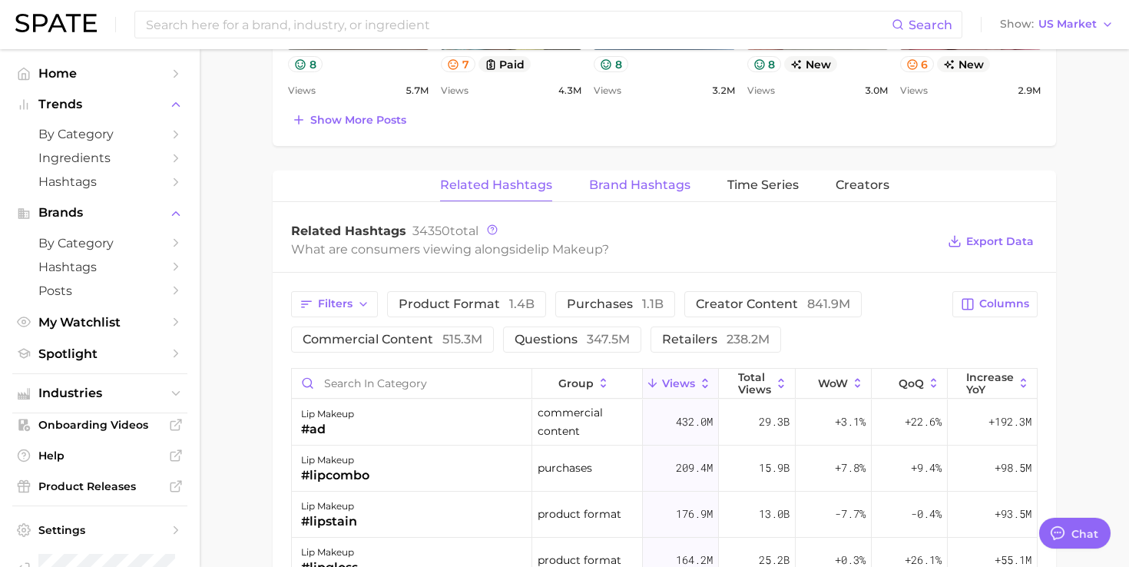
click at [644, 178] on span "Brand Hashtags" at bounding box center [639, 185] width 101 height 14
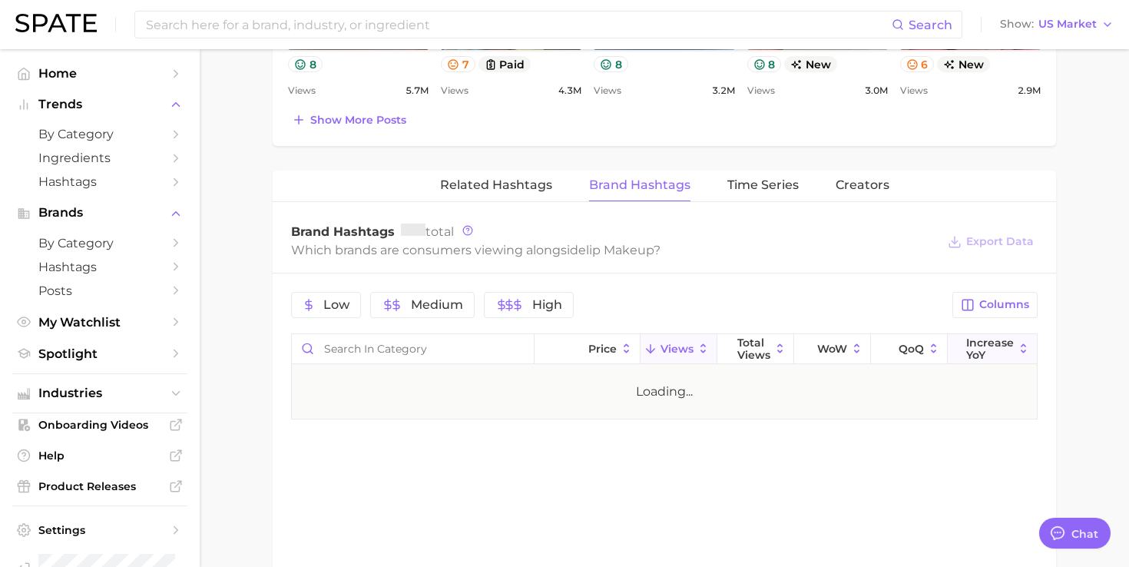
click at [994, 346] on span "increase YoY" at bounding box center [990, 348] width 48 height 25
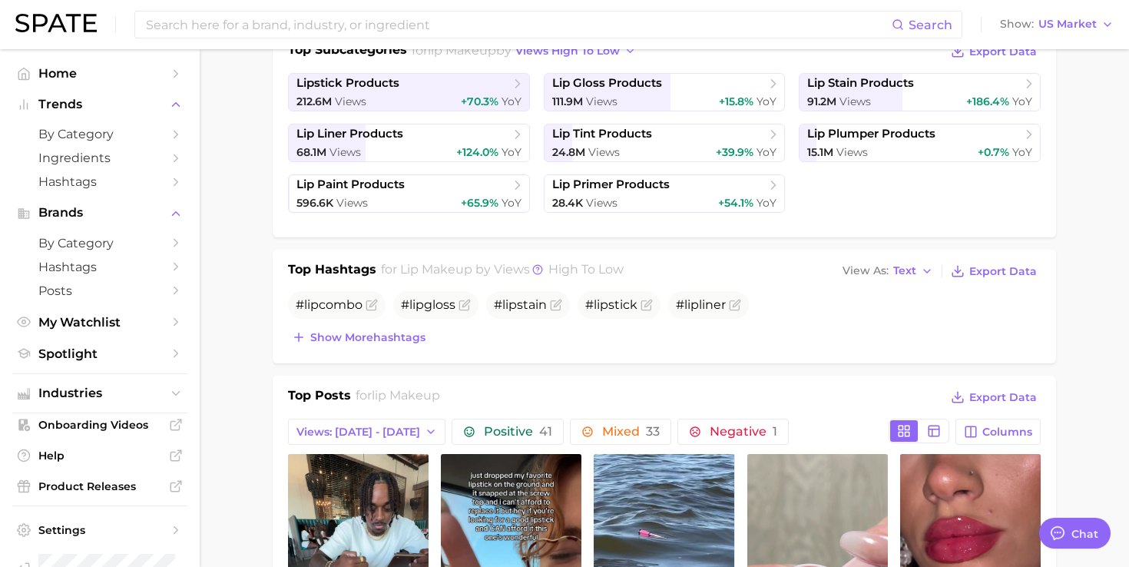
scroll to position [0, 0]
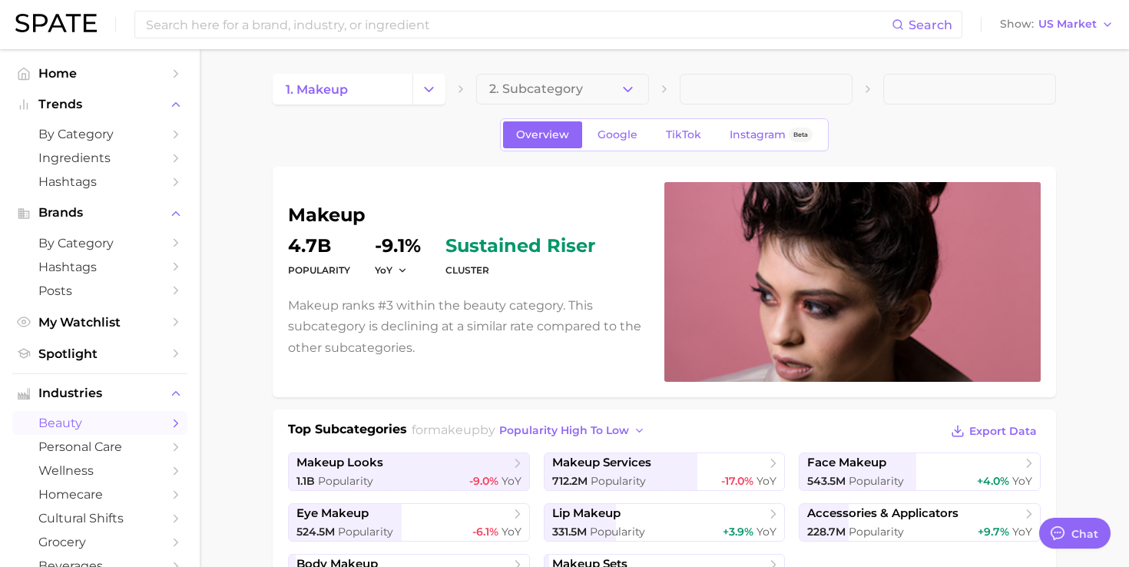
type textarea "x"
click at [398, 12] on input at bounding box center [517, 25] width 747 height 26
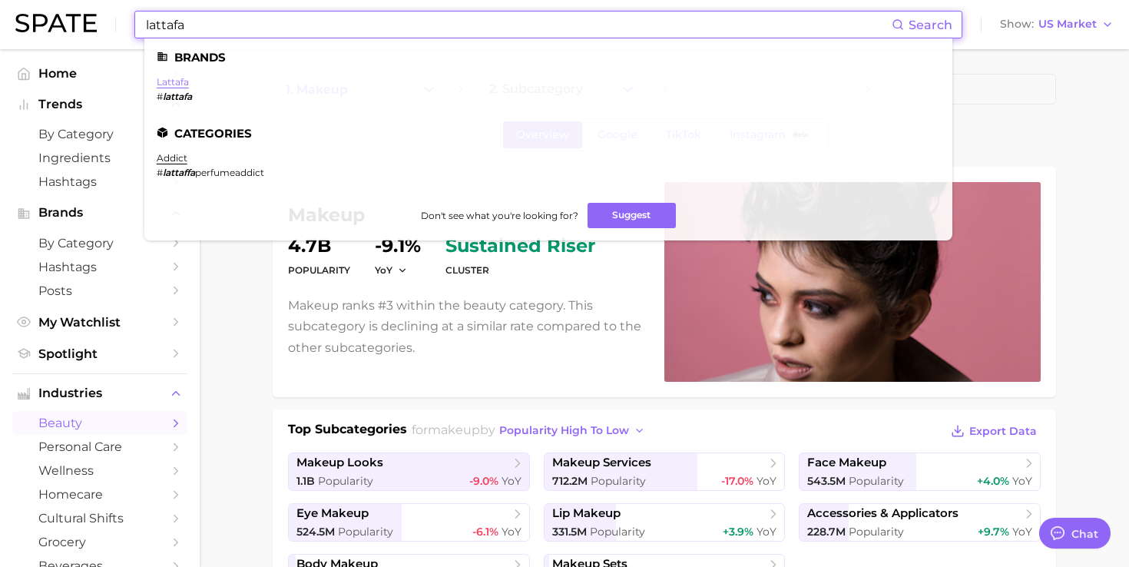
type input "lattafa"
click at [178, 81] on link "lattafa" at bounding box center [173, 82] width 32 height 12
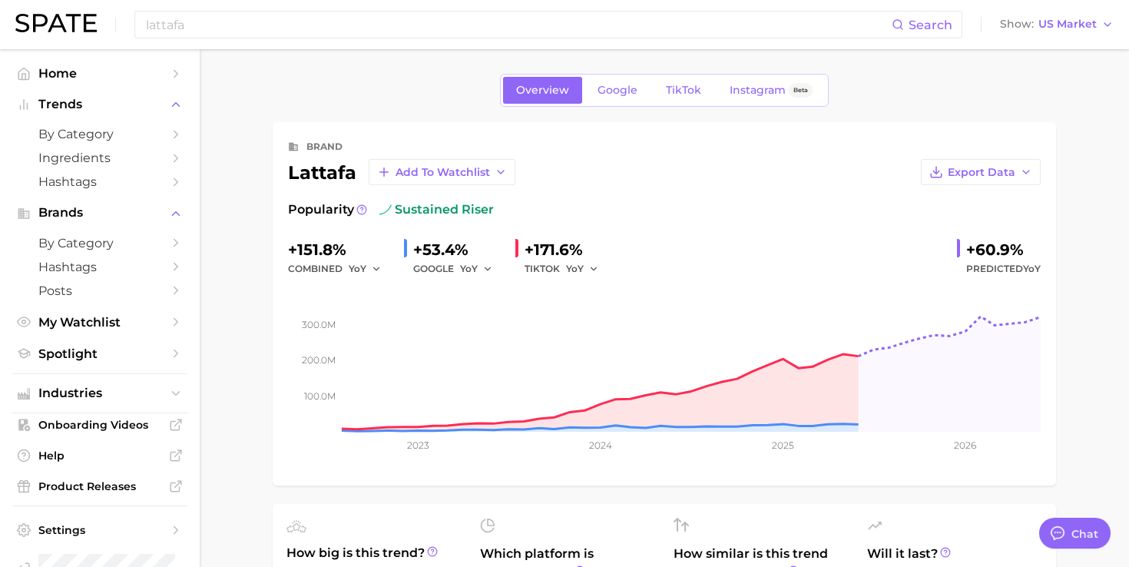
click at [681, 89] on span "TikTok" at bounding box center [683, 90] width 35 height 13
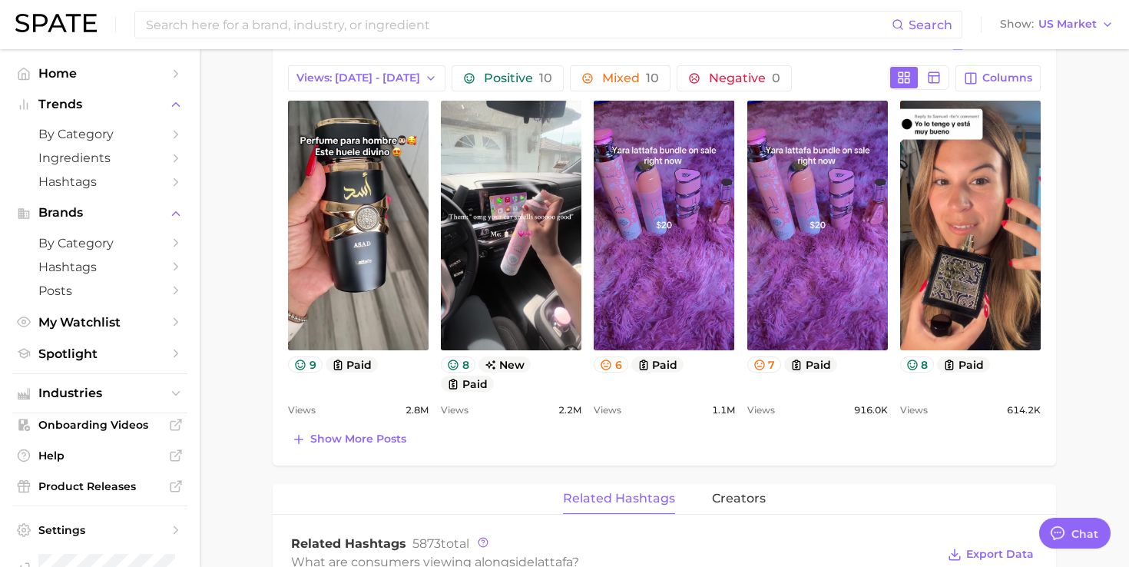
scroll to position [697, 0]
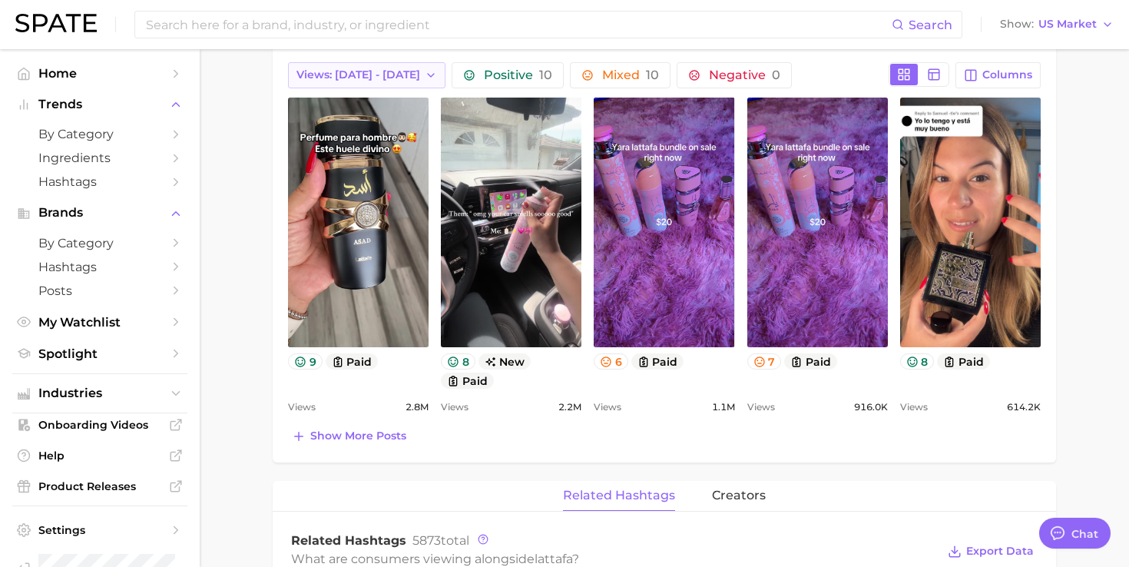
click at [403, 68] on button "Views: [DATE] - [DATE]" at bounding box center [366, 75] width 157 height 26
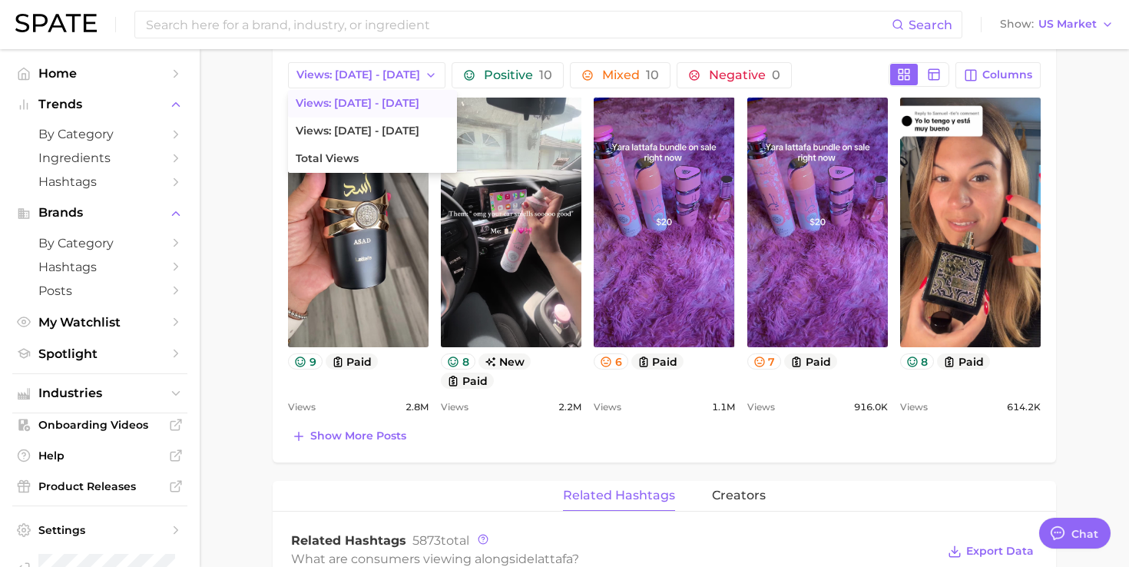
click at [246, 177] on main "Overview Google TikTok Instagram Beta brand lattafa Add to Watchlist Export Dat…" at bounding box center [664, 346] width 929 height 1988
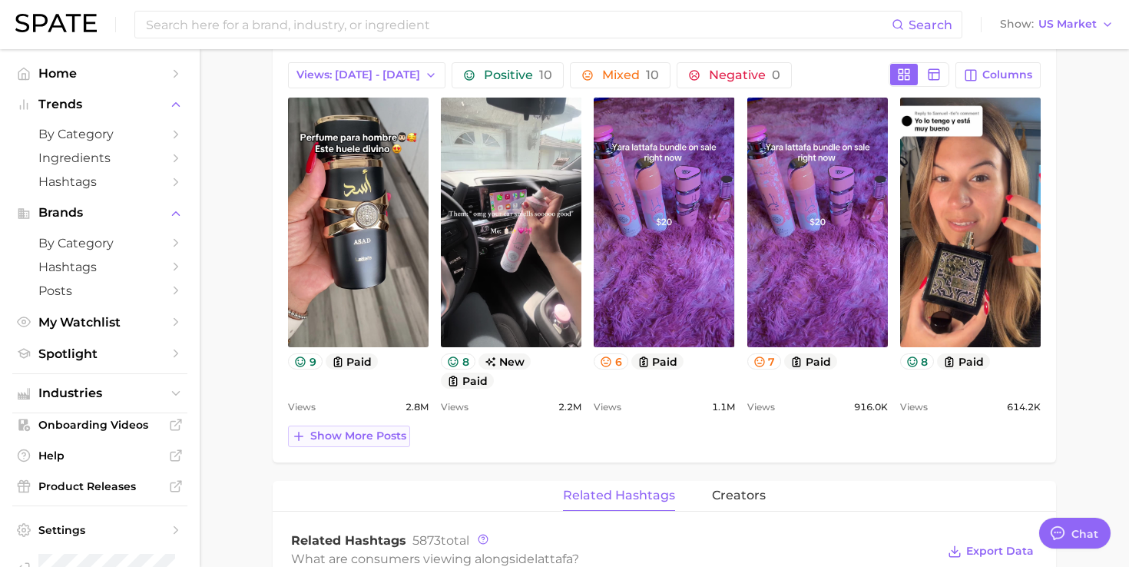
click at [387, 436] on span "Show more posts" at bounding box center [358, 435] width 96 height 13
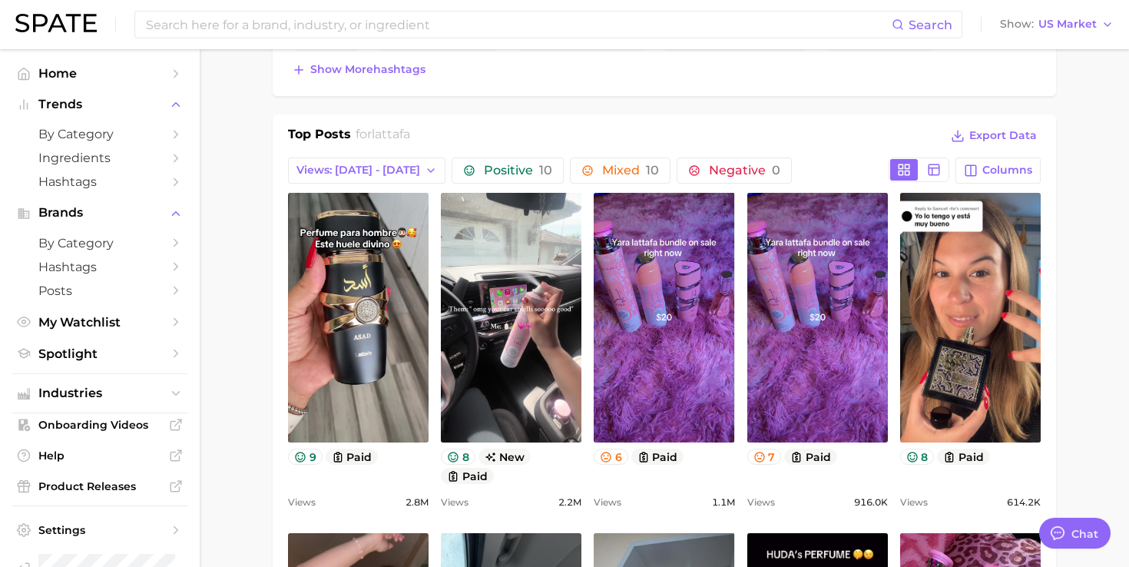
scroll to position [570, 0]
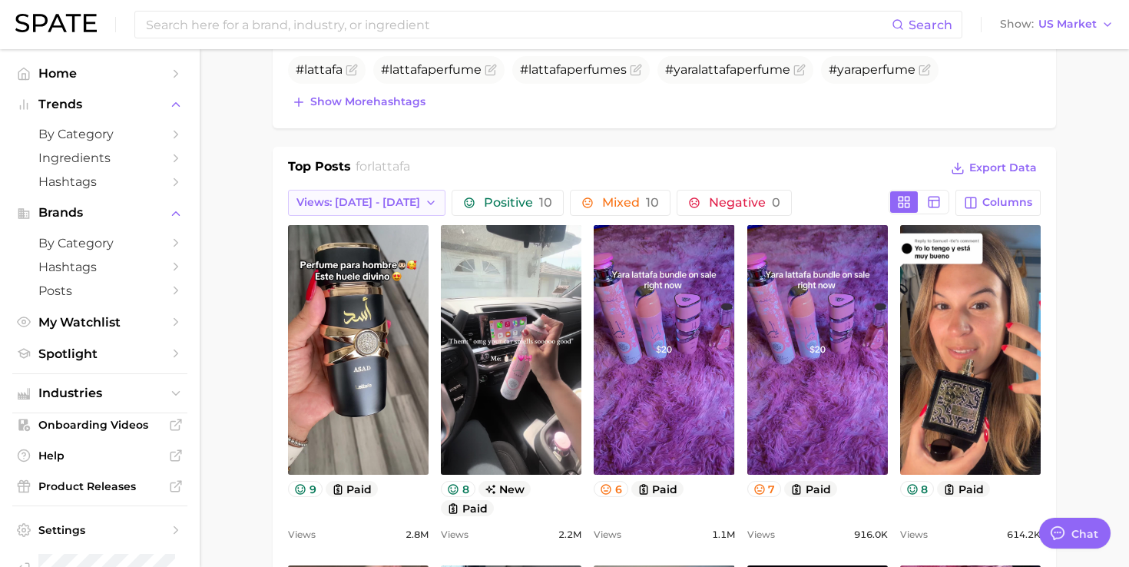
click at [395, 193] on button "Views: [DATE] - [DATE]" at bounding box center [366, 203] width 157 height 26
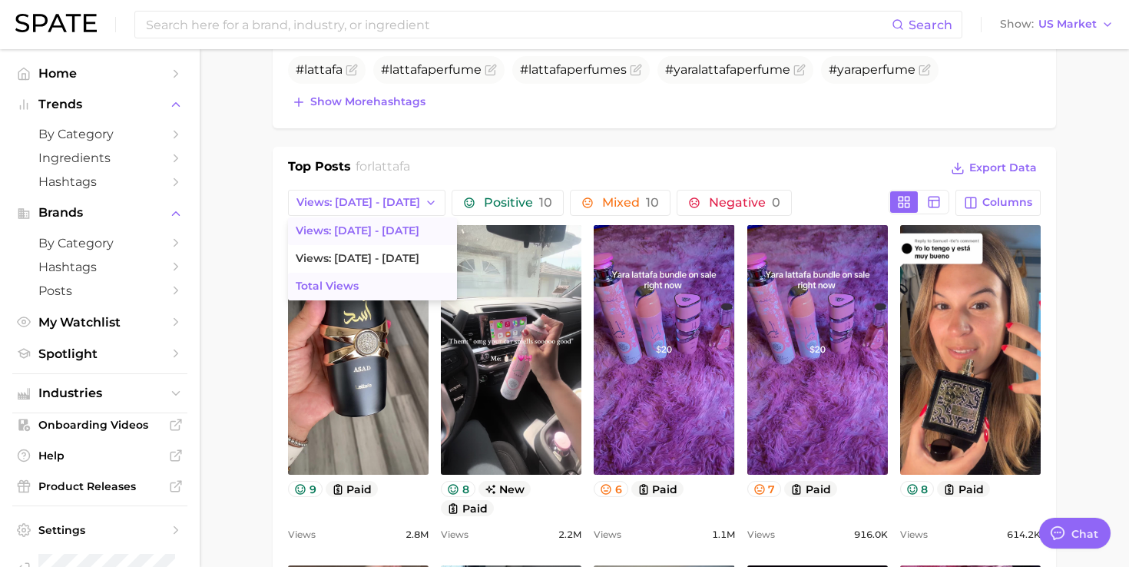
click at [360, 279] on button "Total Views" at bounding box center [372, 287] width 169 height 28
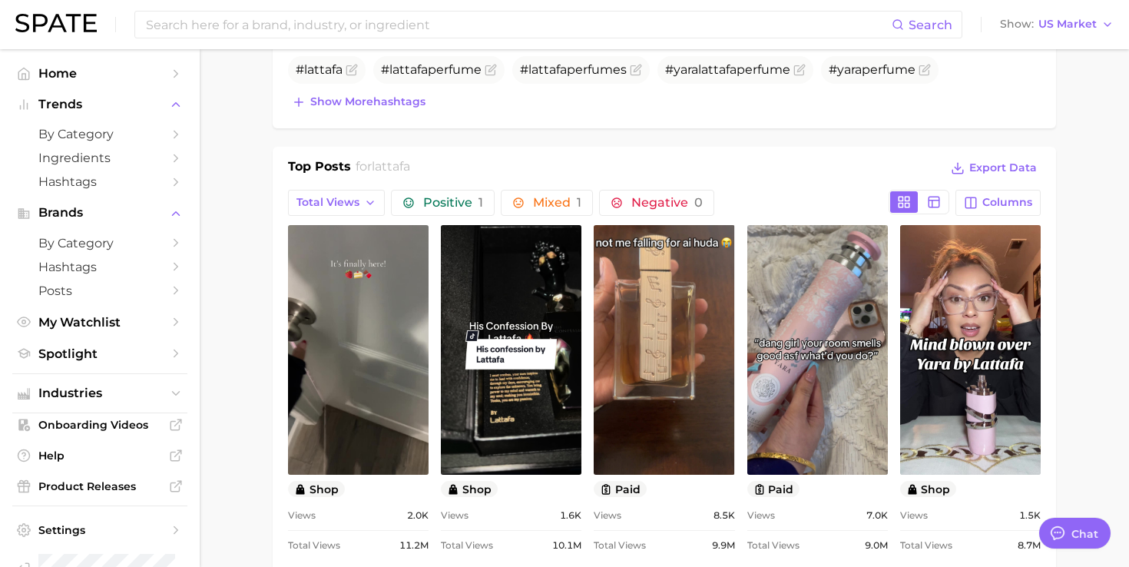
scroll to position [0, 0]
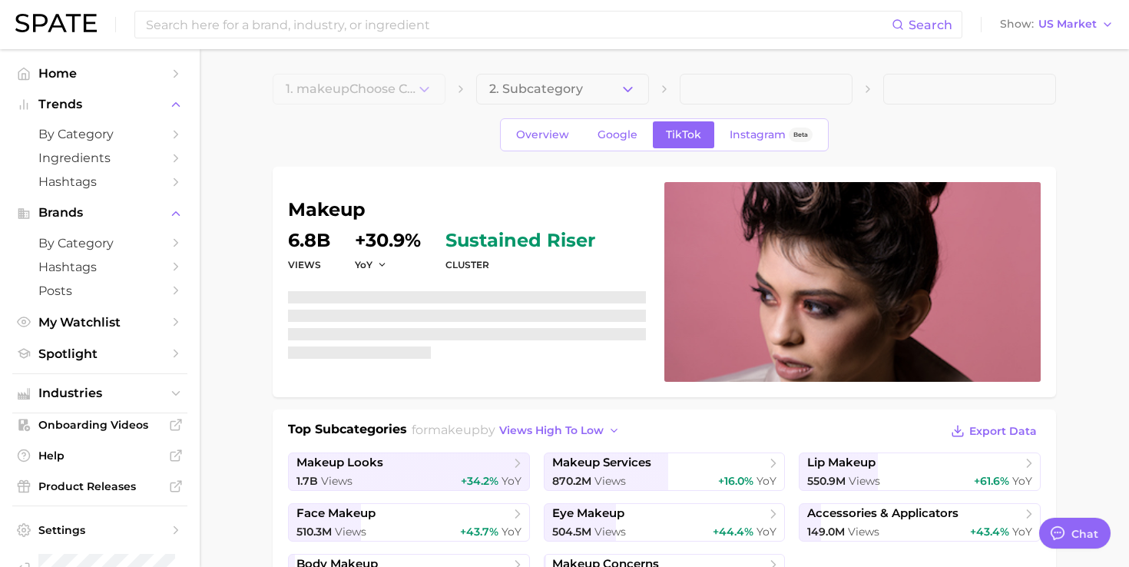
type textarea "x"
